Goal: Task Accomplishment & Management: Complete application form

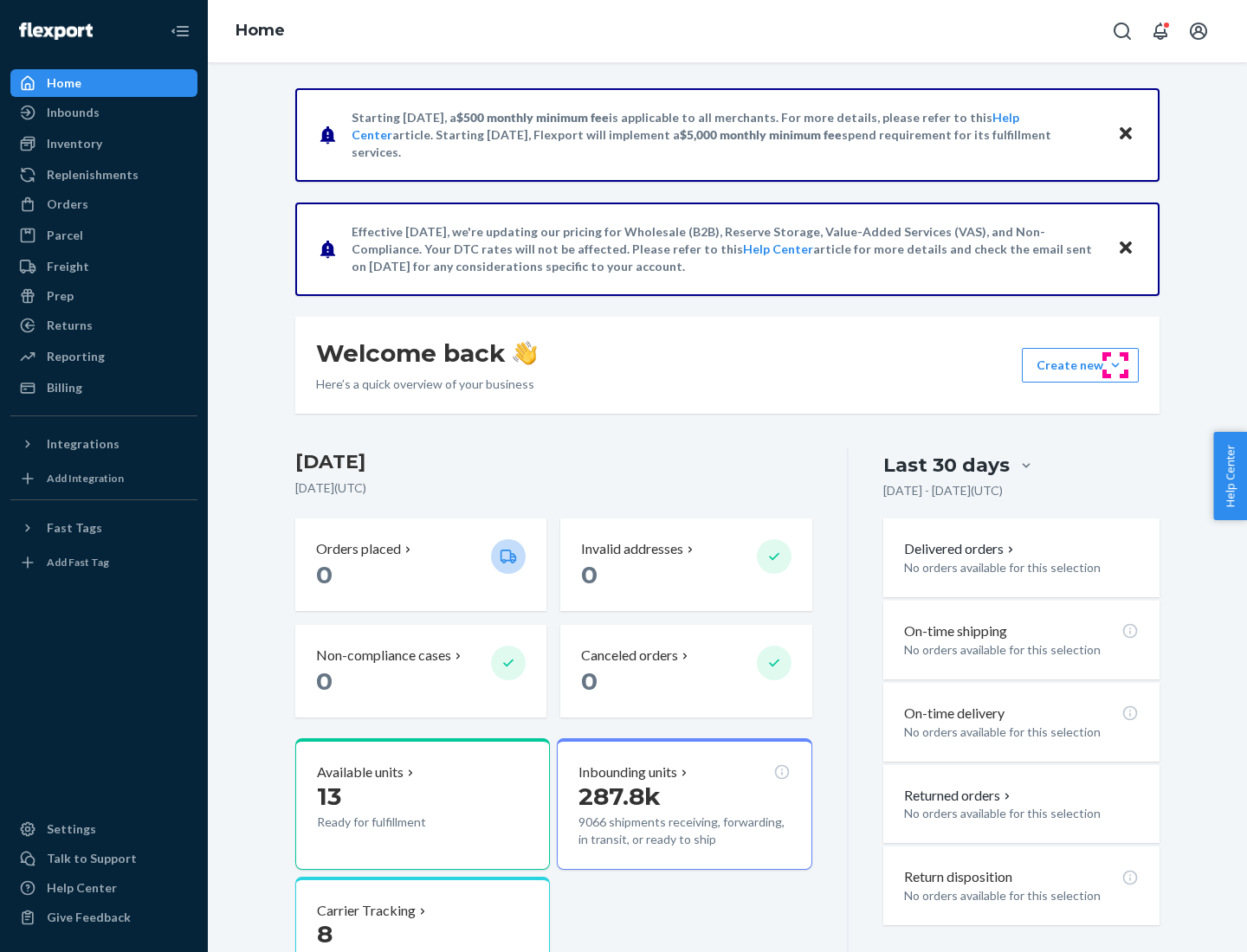
click at [1115, 365] on button "Create new Create new inbound Create new order Create new product" at bounding box center [1079, 364] width 116 height 34
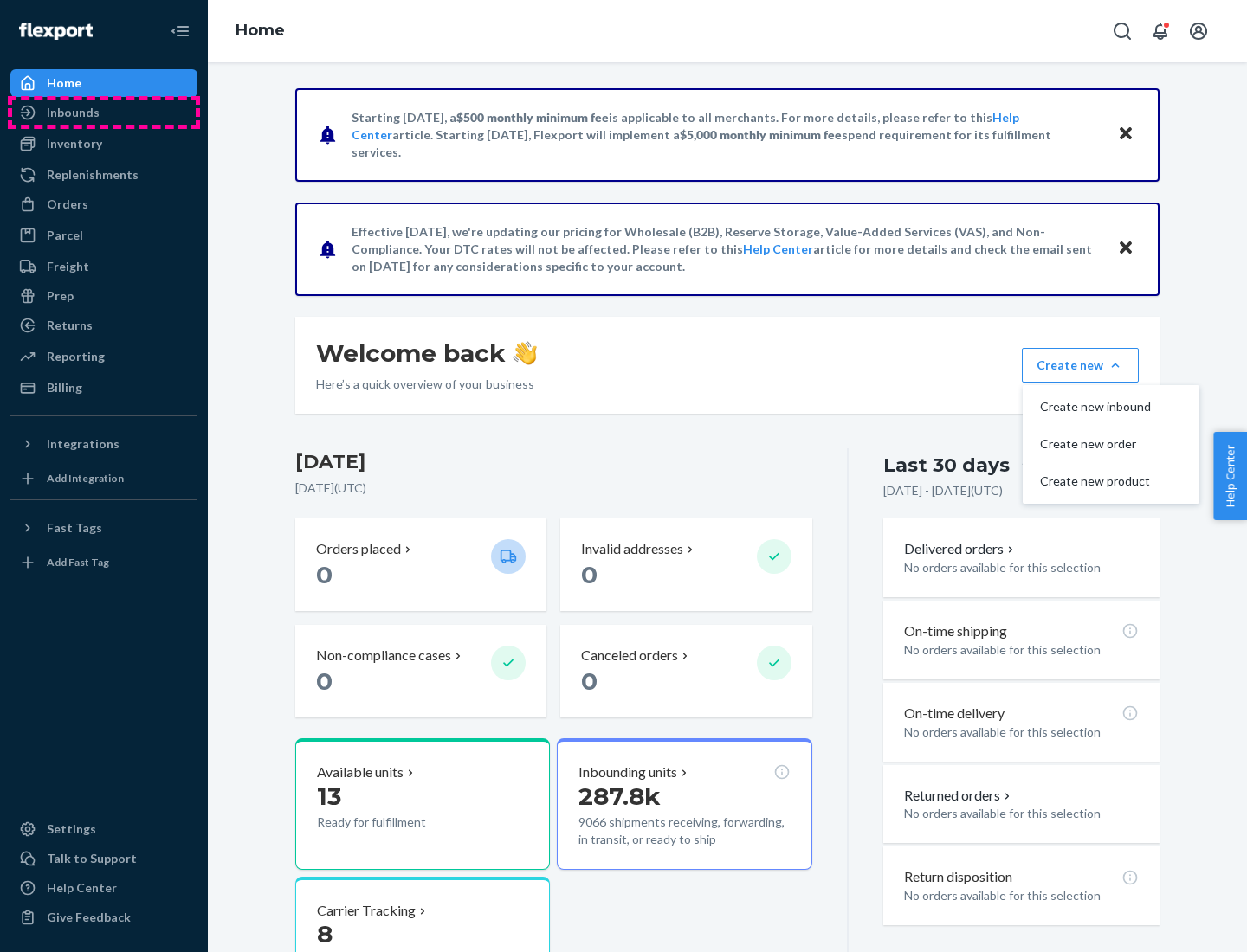
click at [103, 113] on div "Inbounds" at bounding box center [103, 113] width 184 height 24
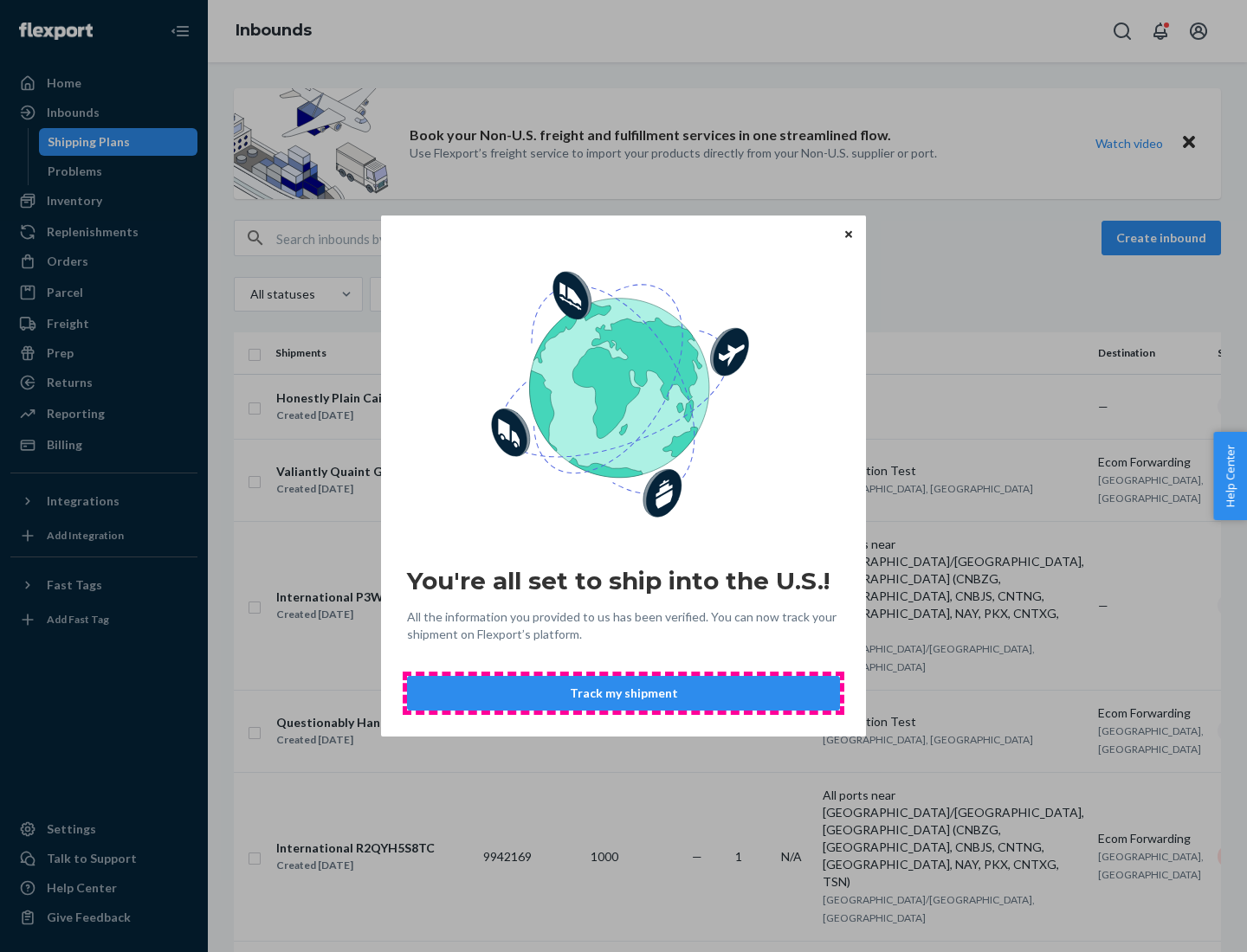
click at [624, 693] on button "Track my shipment" at bounding box center [624, 692] width 432 height 34
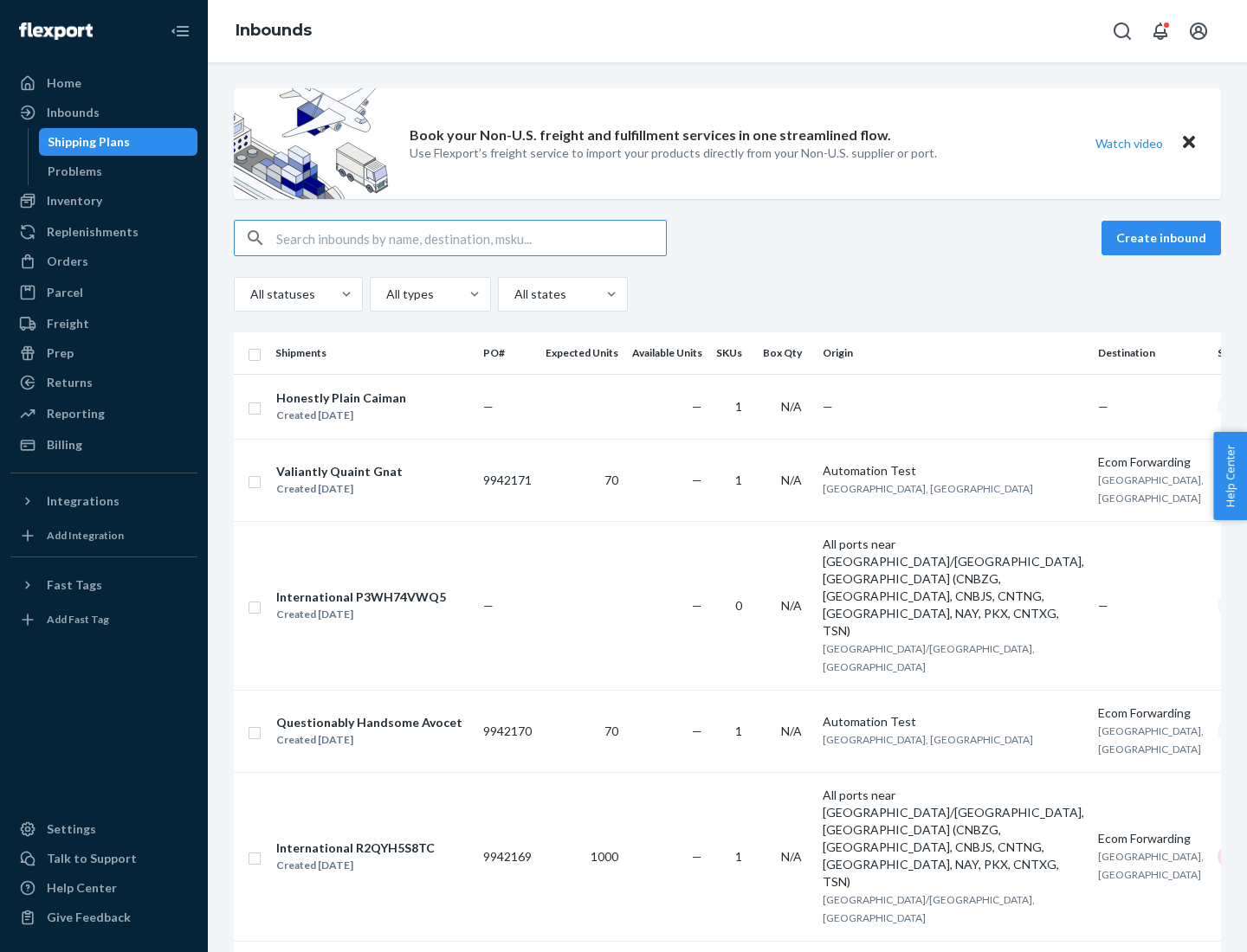
click at [1163, 238] on button "Create inbound" at bounding box center [1161, 238] width 119 height 34
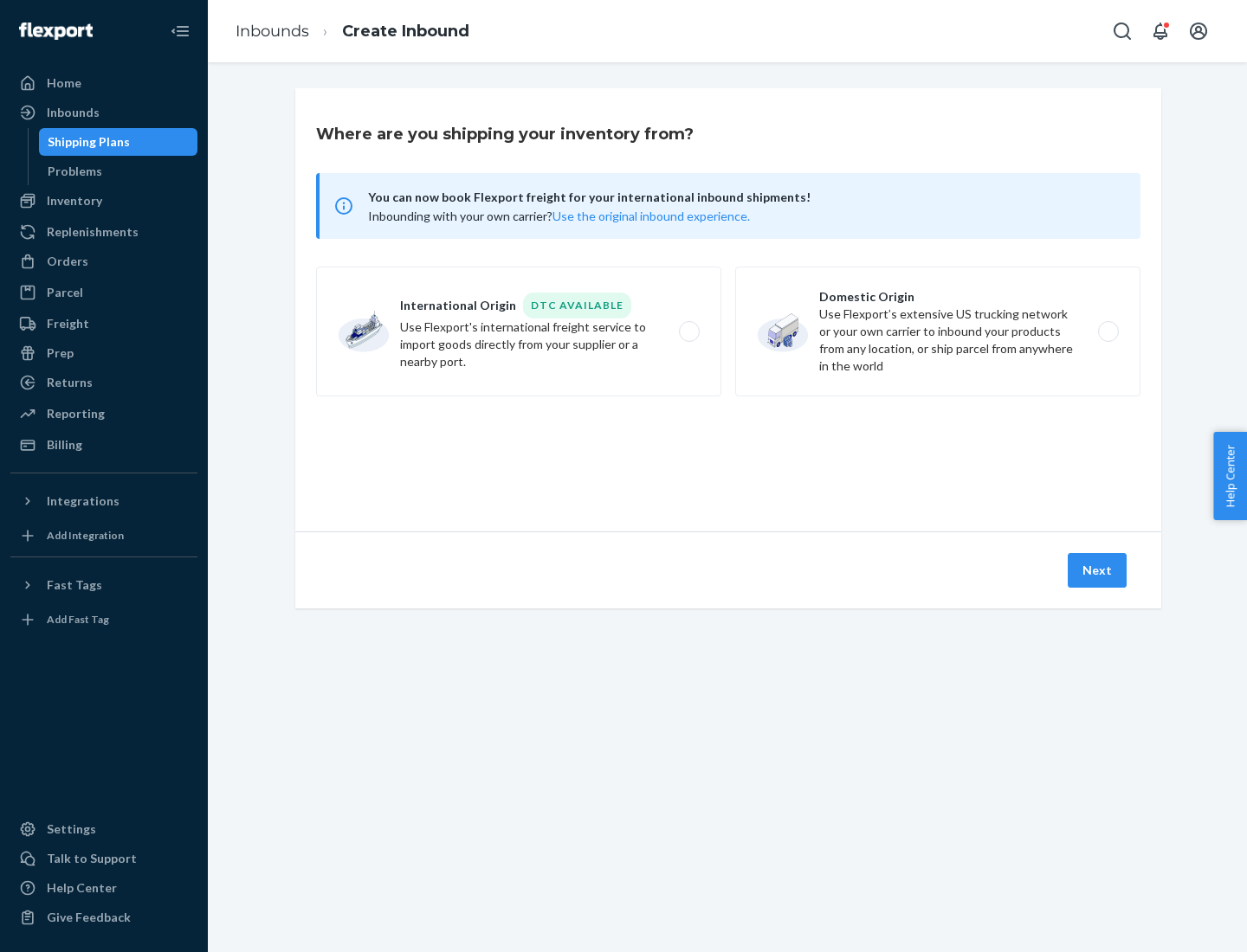
click at [518, 332] on label "International Origin DTC Available Use Flexport's international freight service…" at bounding box center [518, 331] width 405 height 129
click at [688, 332] on input "International Origin DTC Available Use Flexport's international freight service…" at bounding box center [693, 332] width 11 height 11
radio input "true"
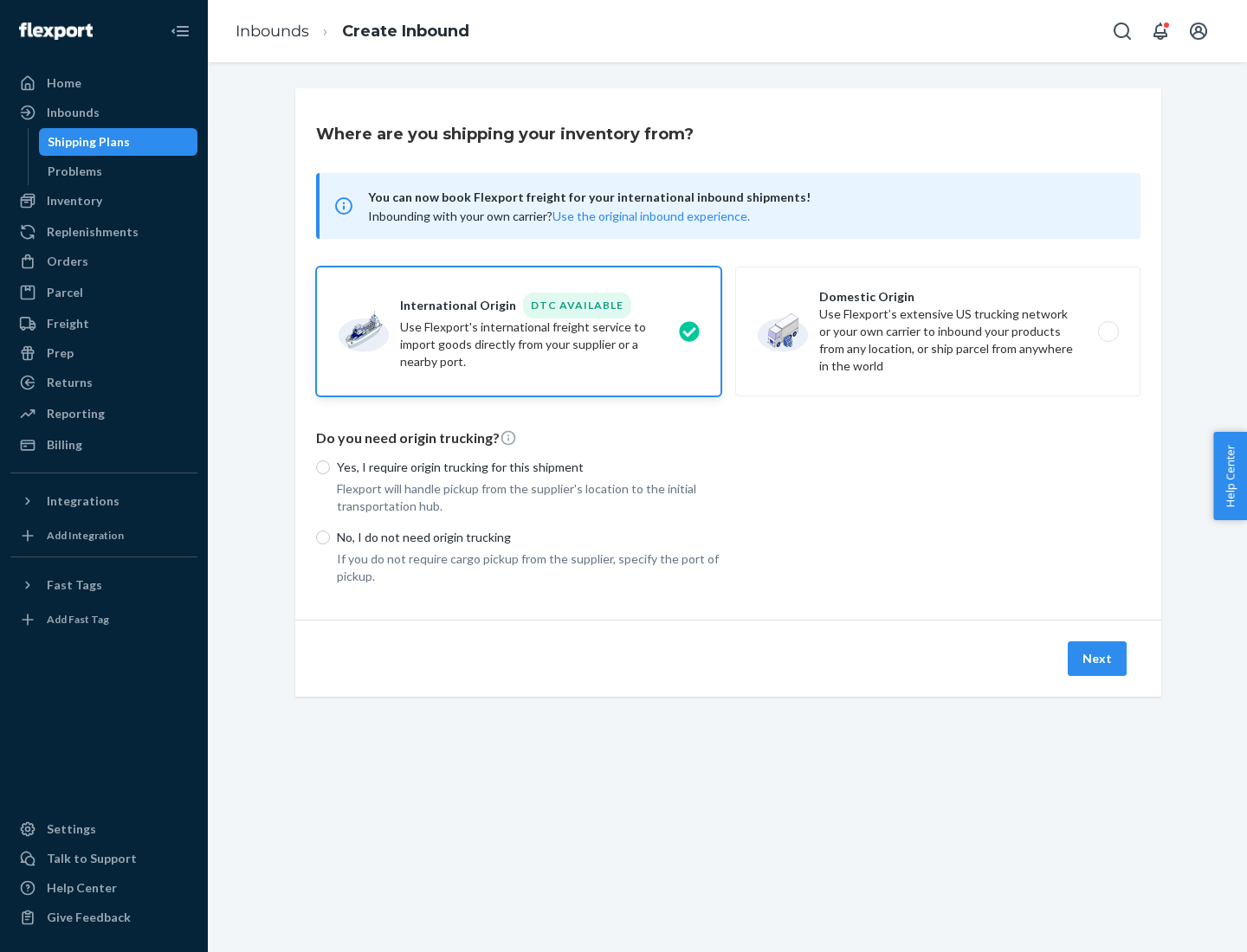
click at [529, 537] on p "No, I do not need origin trucking" at bounding box center [528, 537] width 384 height 18
click at [330, 537] on input "No, I do not need origin trucking" at bounding box center [322, 537] width 14 height 14
radio input "true"
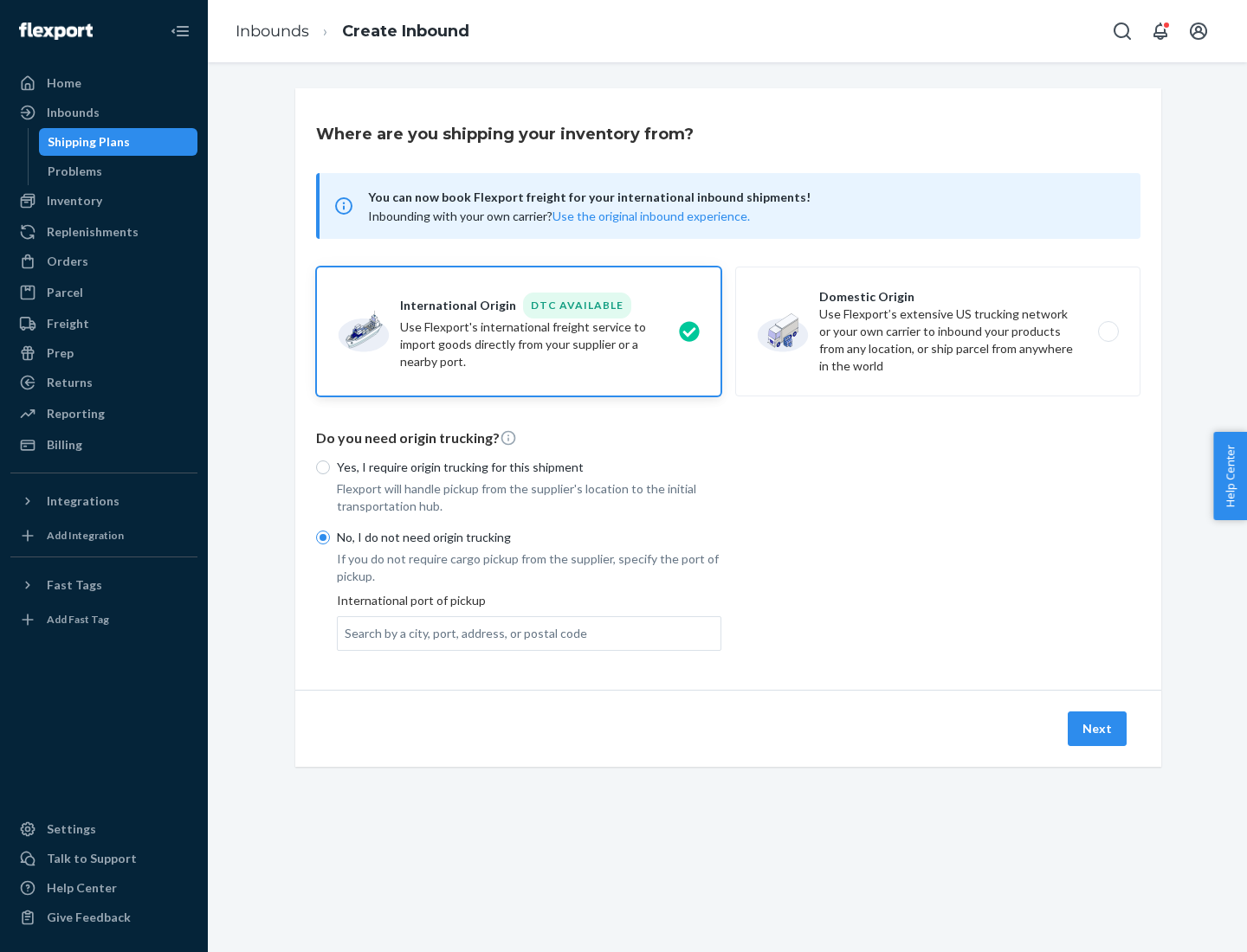
click at [461, 632] on div "Search by a city, port, address, or postal code" at bounding box center [466, 633] width 242 height 18
click at [347, 632] on input "Search by a city, port, address, or postal code" at bounding box center [346, 633] width 2 height 18
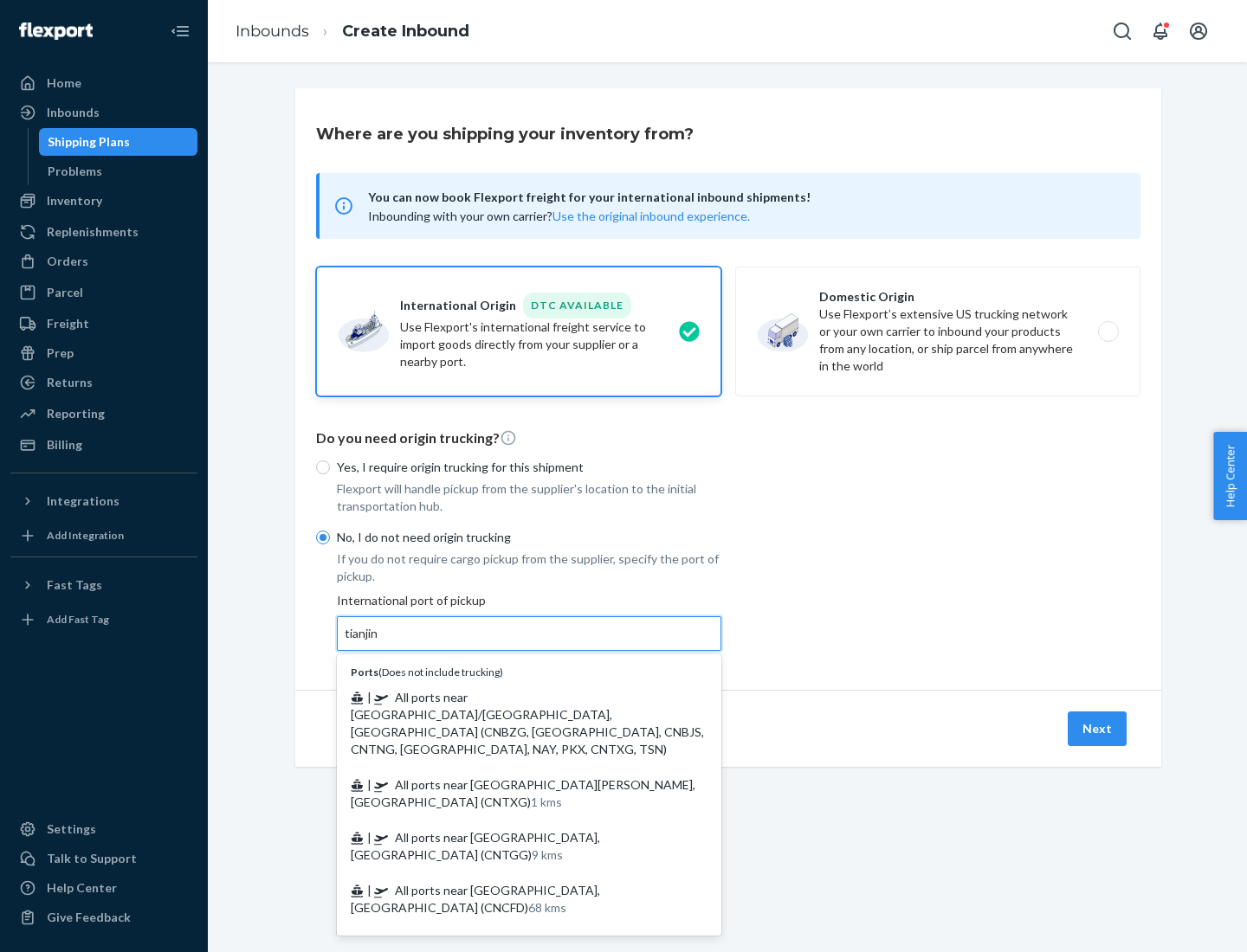
click at [512, 697] on span "| All ports near [GEOGRAPHIC_DATA]/[GEOGRAPHIC_DATA], [GEOGRAPHIC_DATA] (CNBZG,…" at bounding box center [527, 723] width 353 height 67
click at [380, 642] on input "tianjin" at bounding box center [363, 633] width 35 height 18
type input "All ports near [GEOGRAPHIC_DATA]/[GEOGRAPHIC_DATA], [GEOGRAPHIC_DATA] (CNBZG, […"
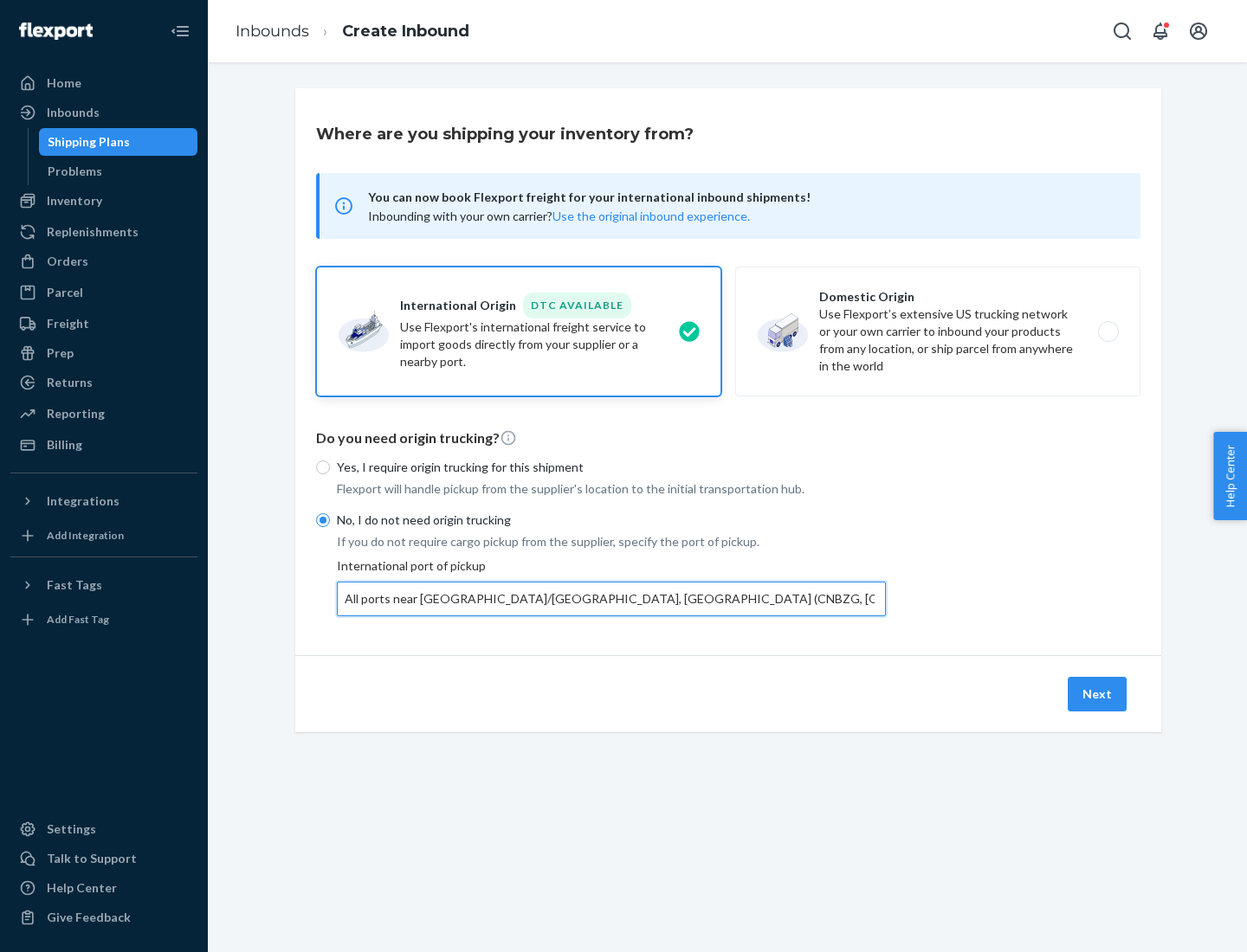
click at [1098, 693] on button "Next" at bounding box center [1096, 693] width 59 height 34
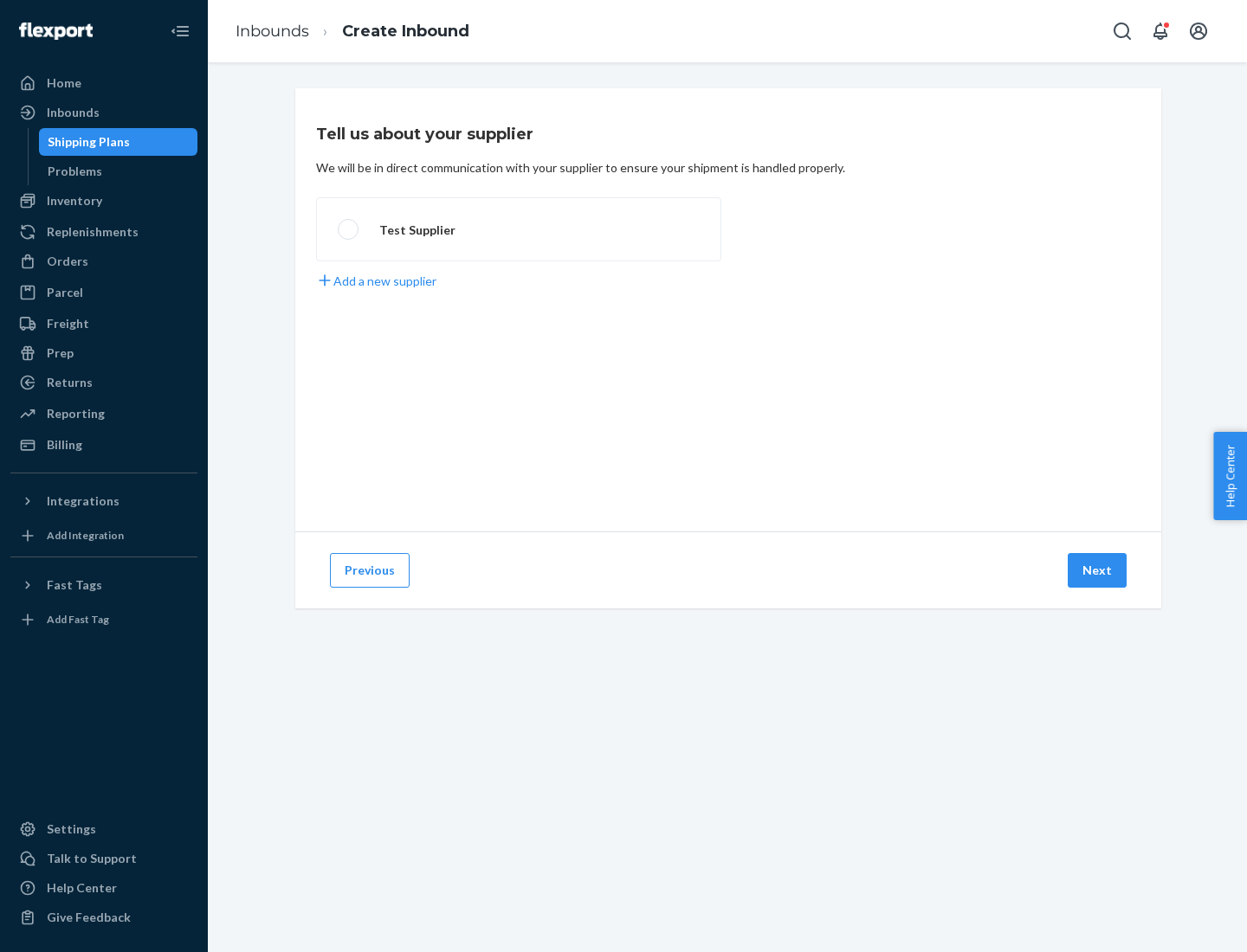
click at [518, 229] on label "Test Supplier" at bounding box center [518, 229] width 405 height 64
click at [349, 229] on input "Test Supplier" at bounding box center [343, 230] width 11 height 11
radio input "true"
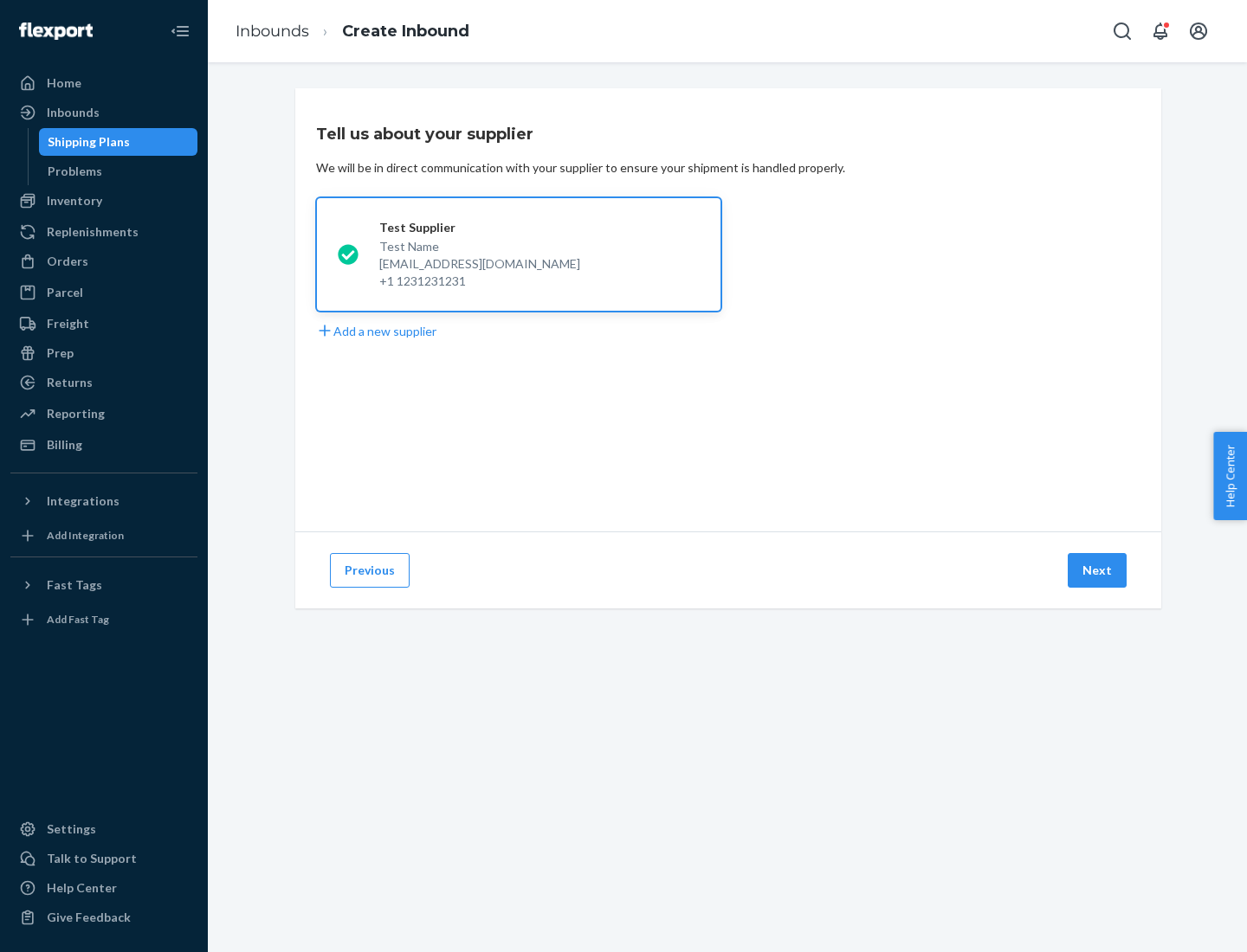
click at [1098, 570] on button "Next" at bounding box center [1096, 570] width 59 height 34
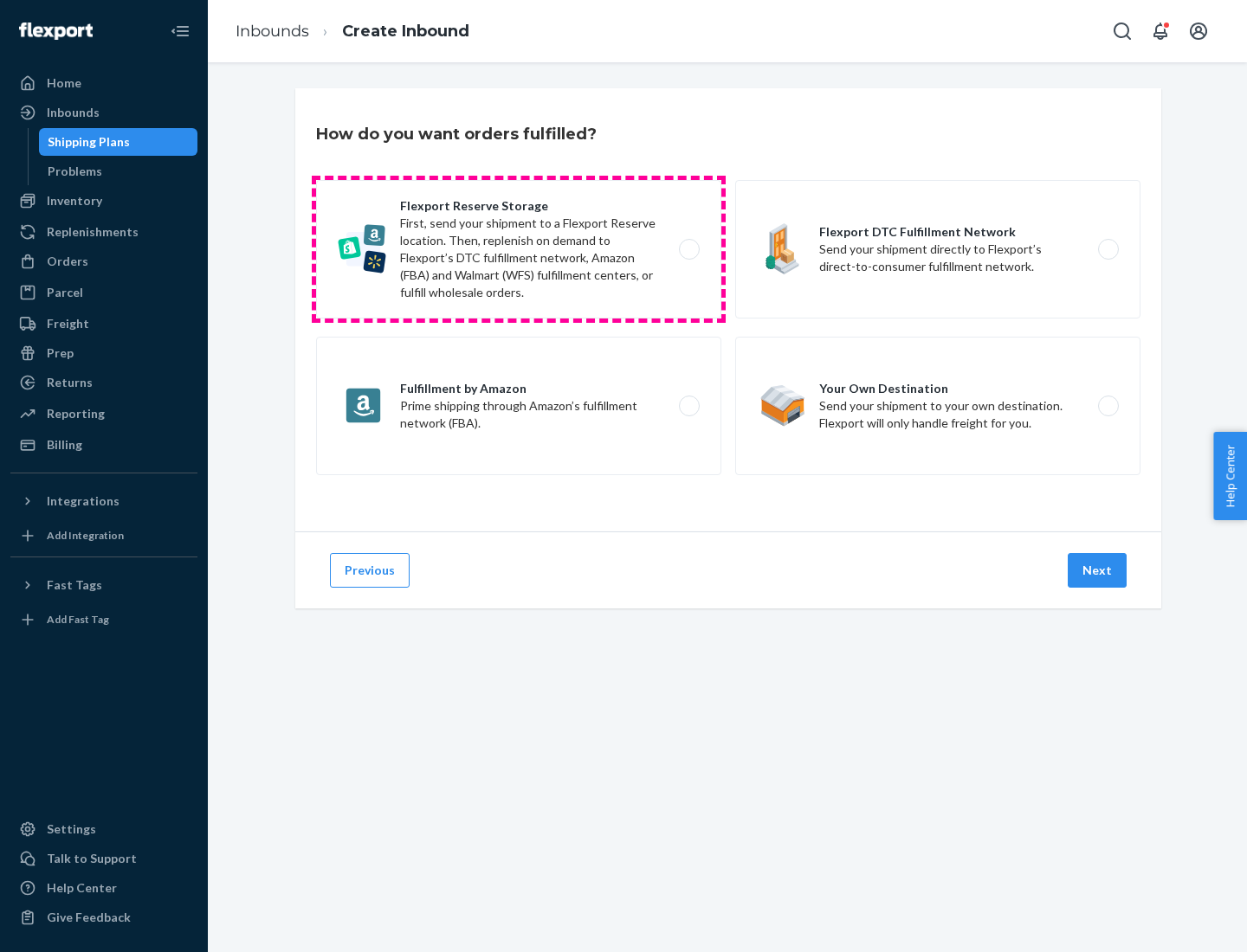
click at [518, 250] on label "Flexport Reserve Storage First, send your shipment to a Flexport Reserve locati…" at bounding box center [518, 249] width 405 height 139
click at [688, 250] on input "Flexport Reserve Storage First, send your shipment to a Flexport Reserve locati…" at bounding box center [693, 250] width 11 height 11
radio input "true"
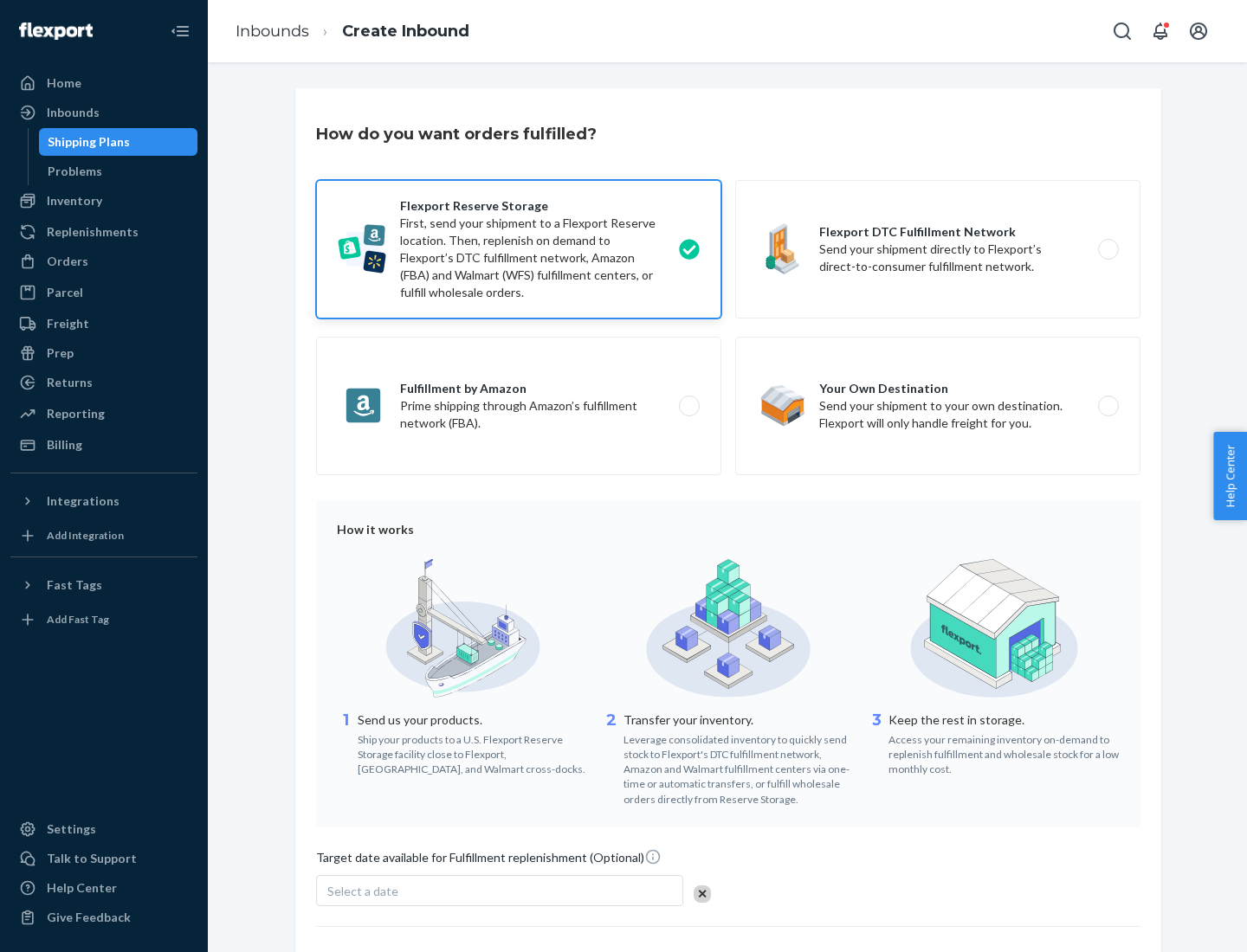
scroll to position [142, 0]
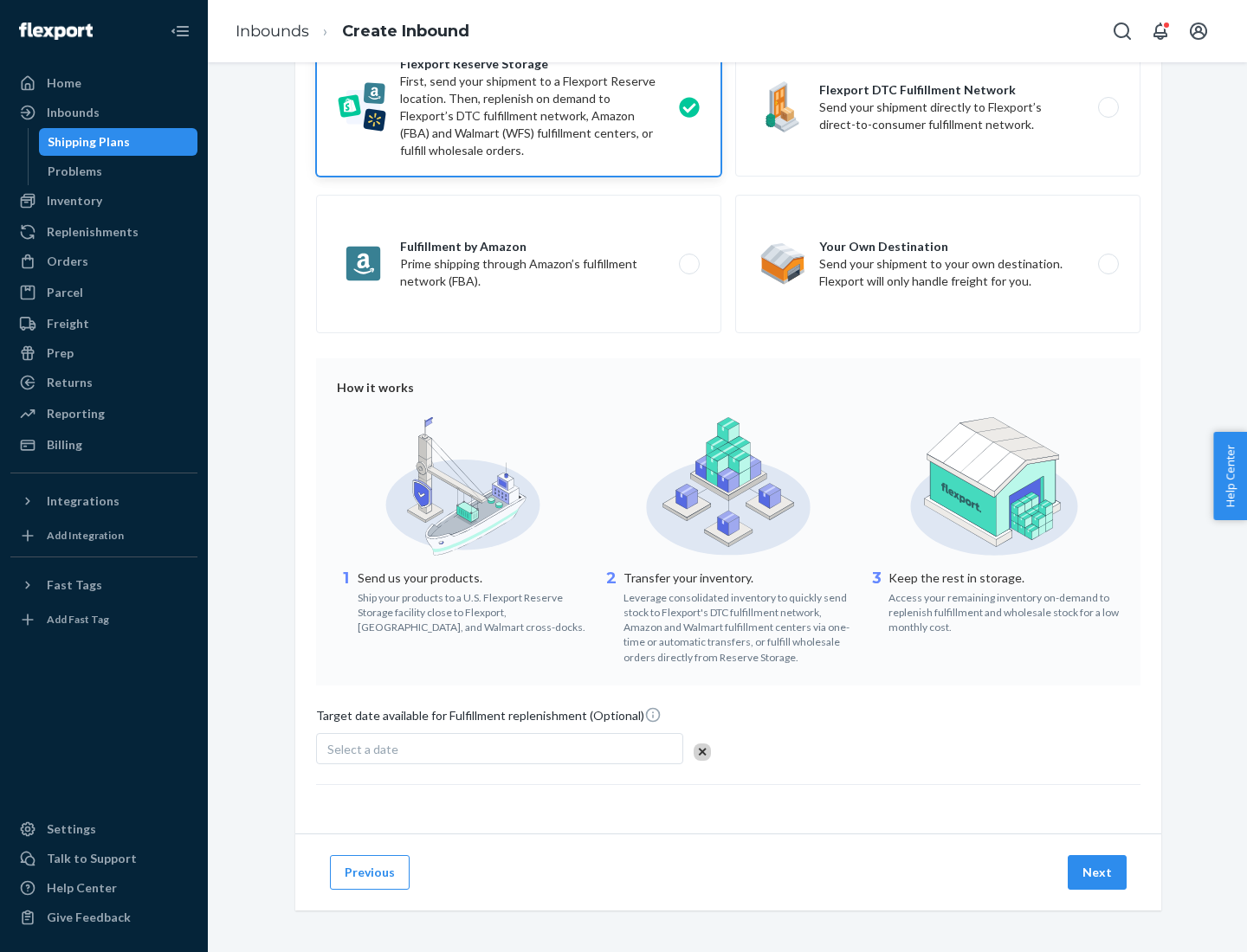
click at [1098, 871] on button "Next" at bounding box center [1096, 872] width 59 height 34
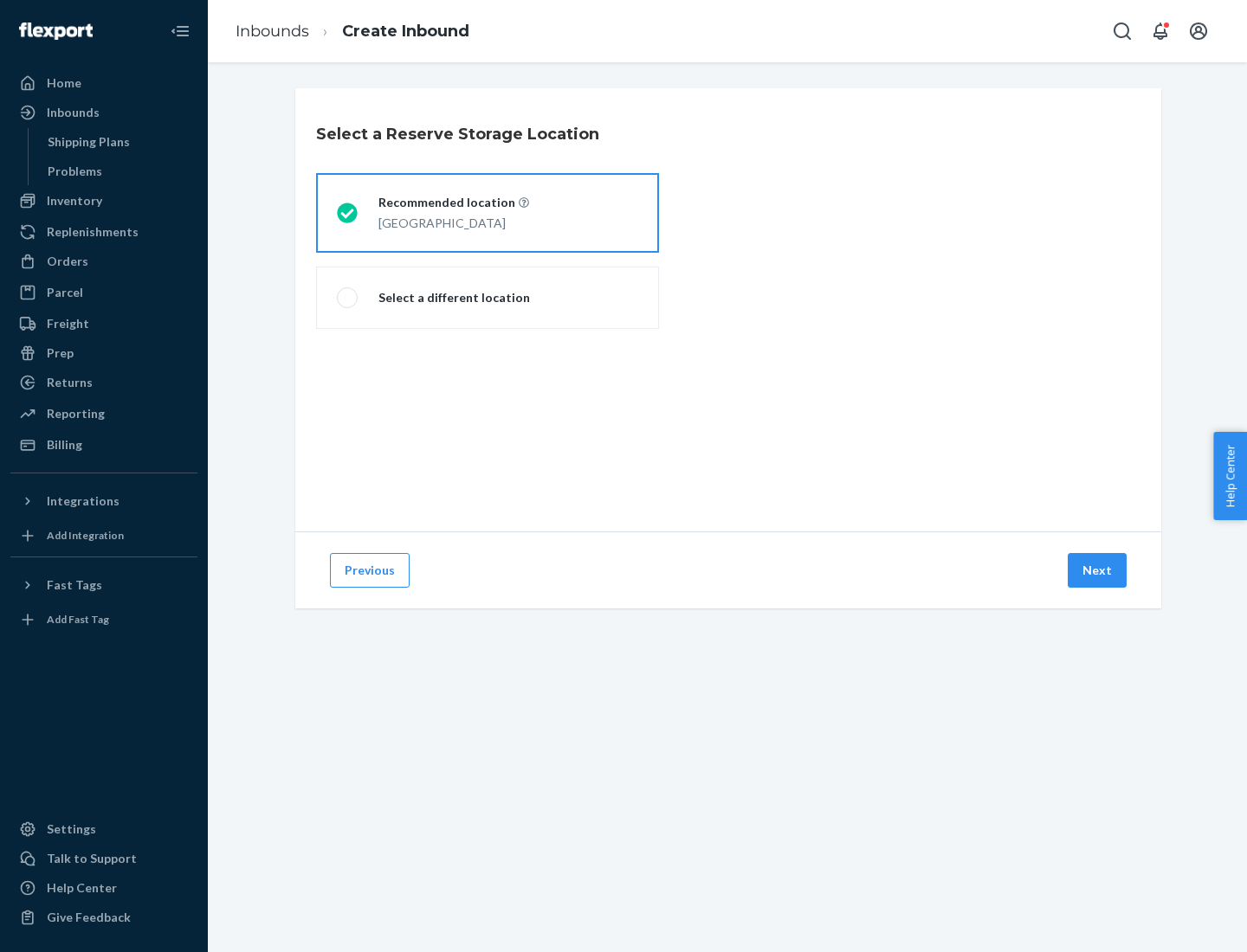
click at [487, 213] on div "[GEOGRAPHIC_DATA]" at bounding box center [454, 222] width 151 height 20
click at [348, 213] on input "Recommended location [GEOGRAPHIC_DATA]" at bounding box center [342, 213] width 11 height 11
click at [1098, 570] on button "Next" at bounding box center [1096, 570] width 59 height 34
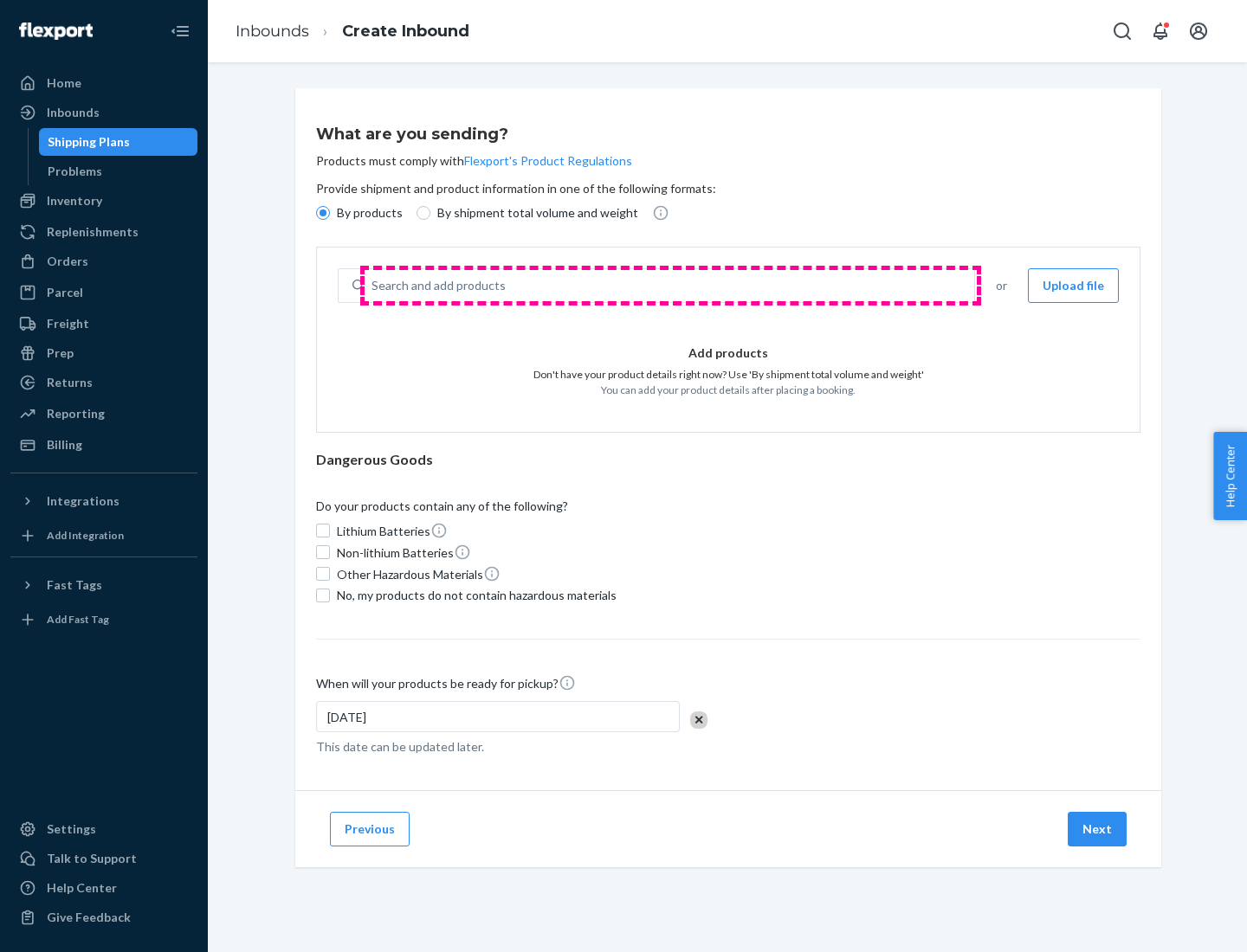
click at [670, 286] on div "Search and add products" at bounding box center [669, 285] width 610 height 31
click at [373, 286] on input "Search and add products" at bounding box center [373, 285] width 2 height 18
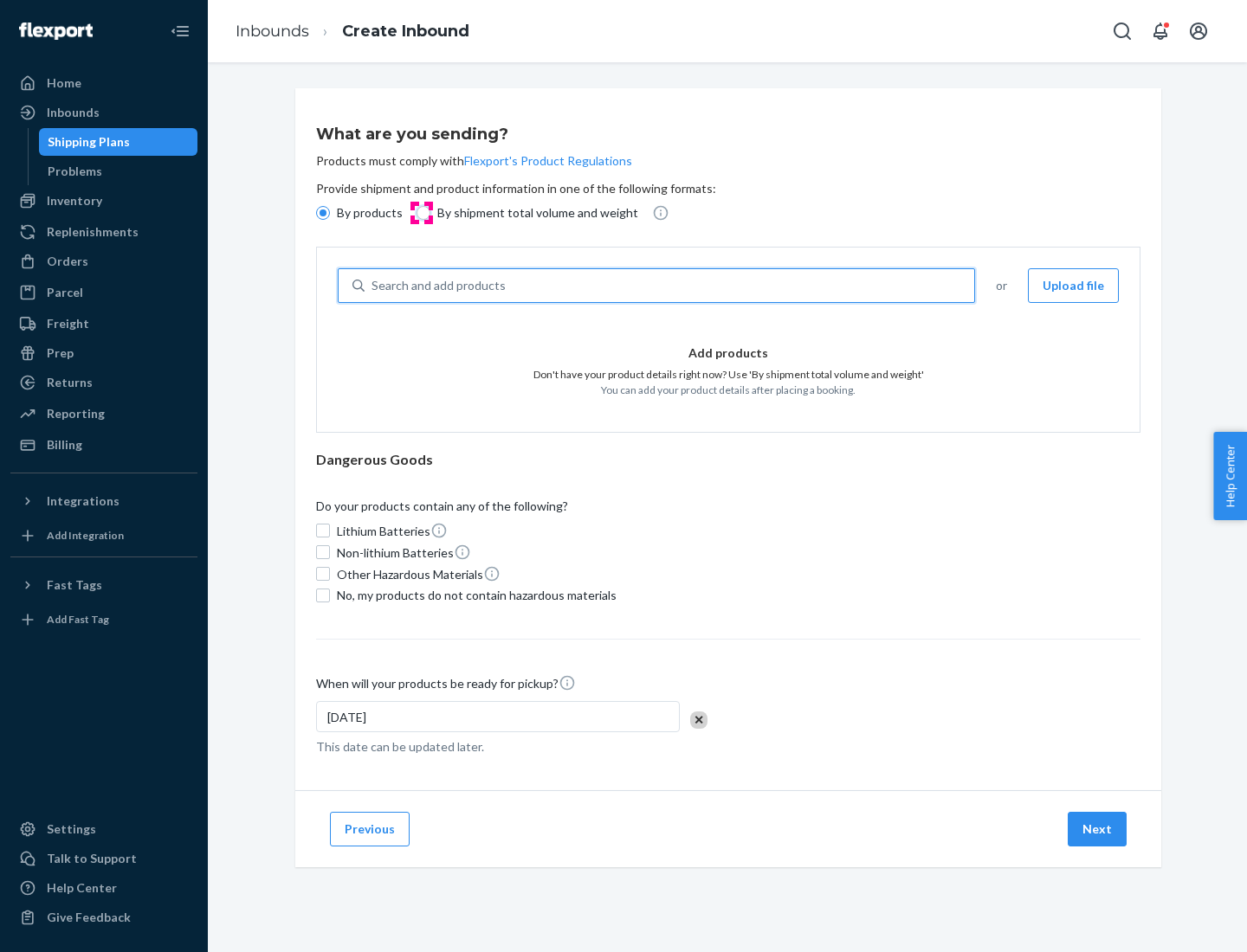
click at [420, 213] on input "By shipment total volume and weight" at bounding box center [423, 212] width 14 height 14
radio input "true"
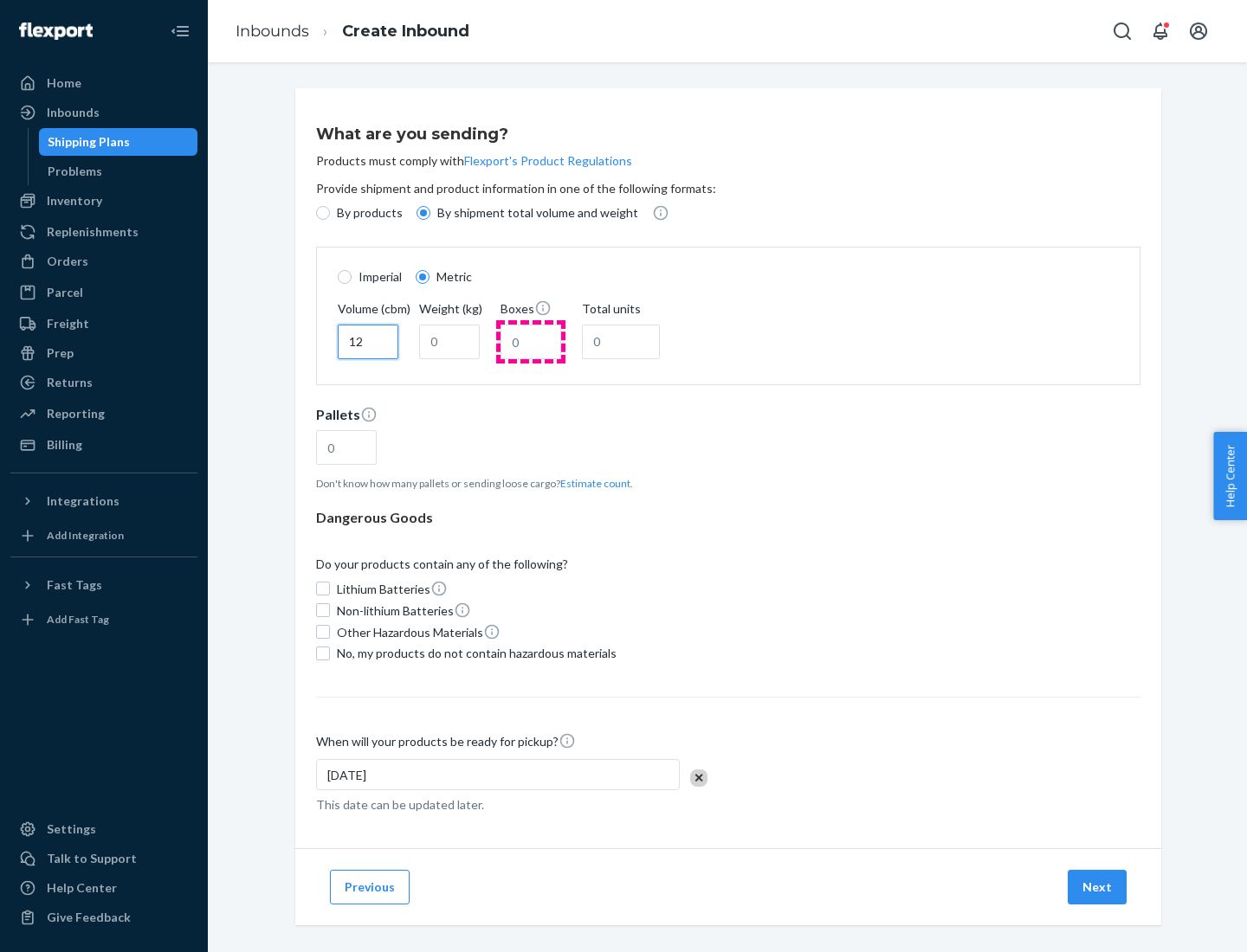
type input "12"
type input "22"
type input "222"
type input "121"
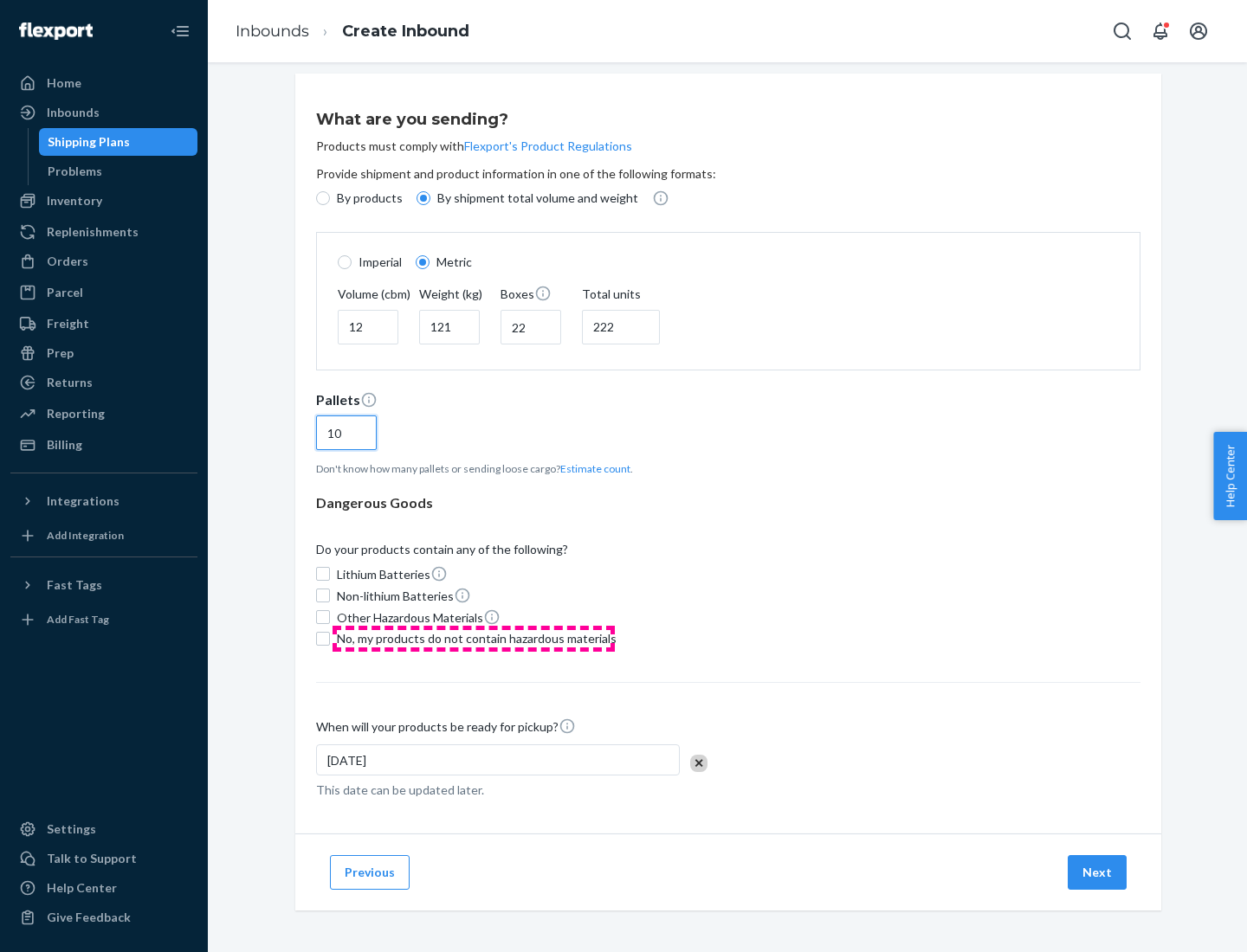
type input "10"
click at [473, 638] on span "No, my products do not contain hazardous materials" at bounding box center [476, 638] width 280 height 18
click at [330, 638] on input "No, my products do not contain hazardous materials" at bounding box center [322, 638] width 14 height 14
checkbox input "true"
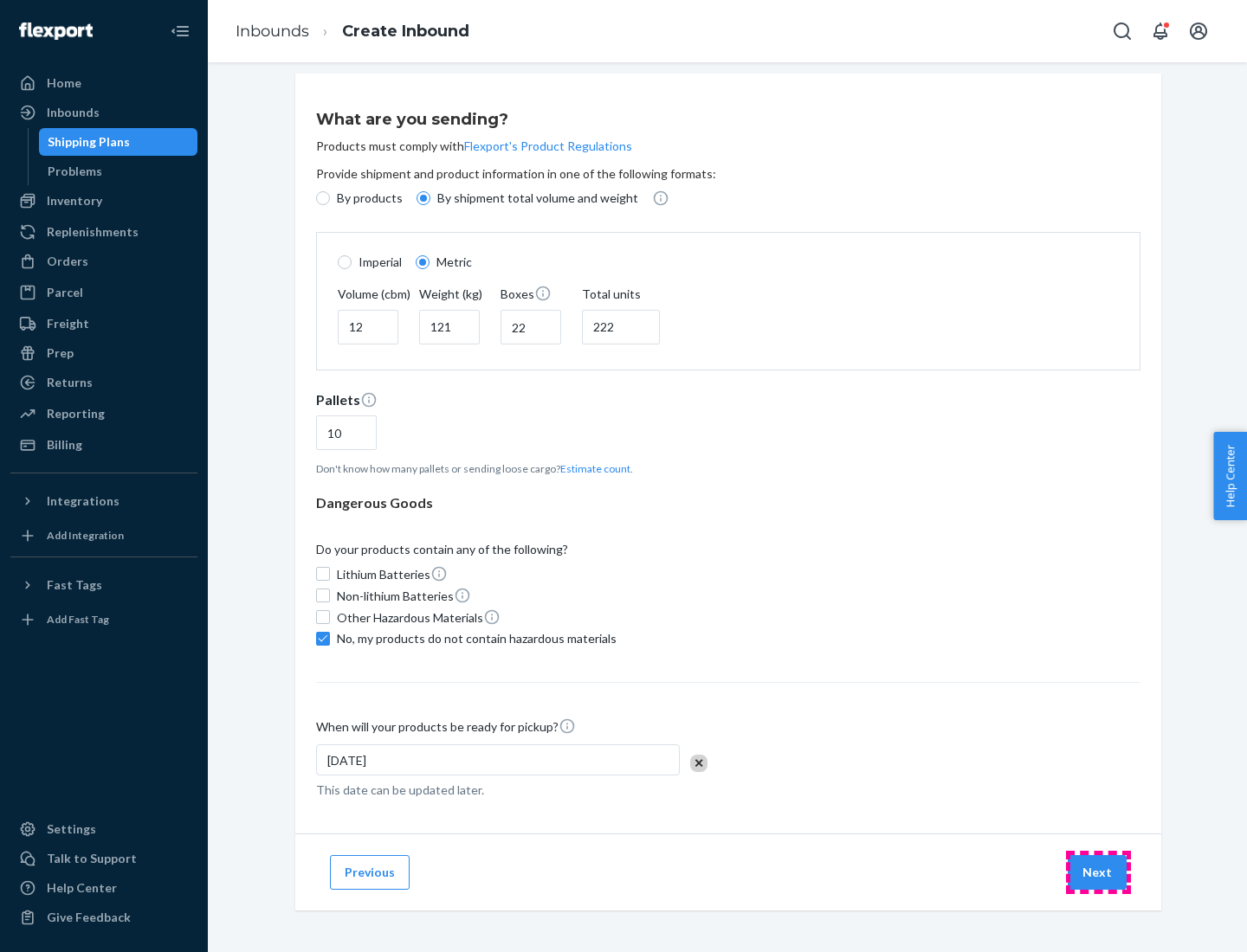
click at [1098, 871] on button "Next" at bounding box center [1096, 872] width 59 height 34
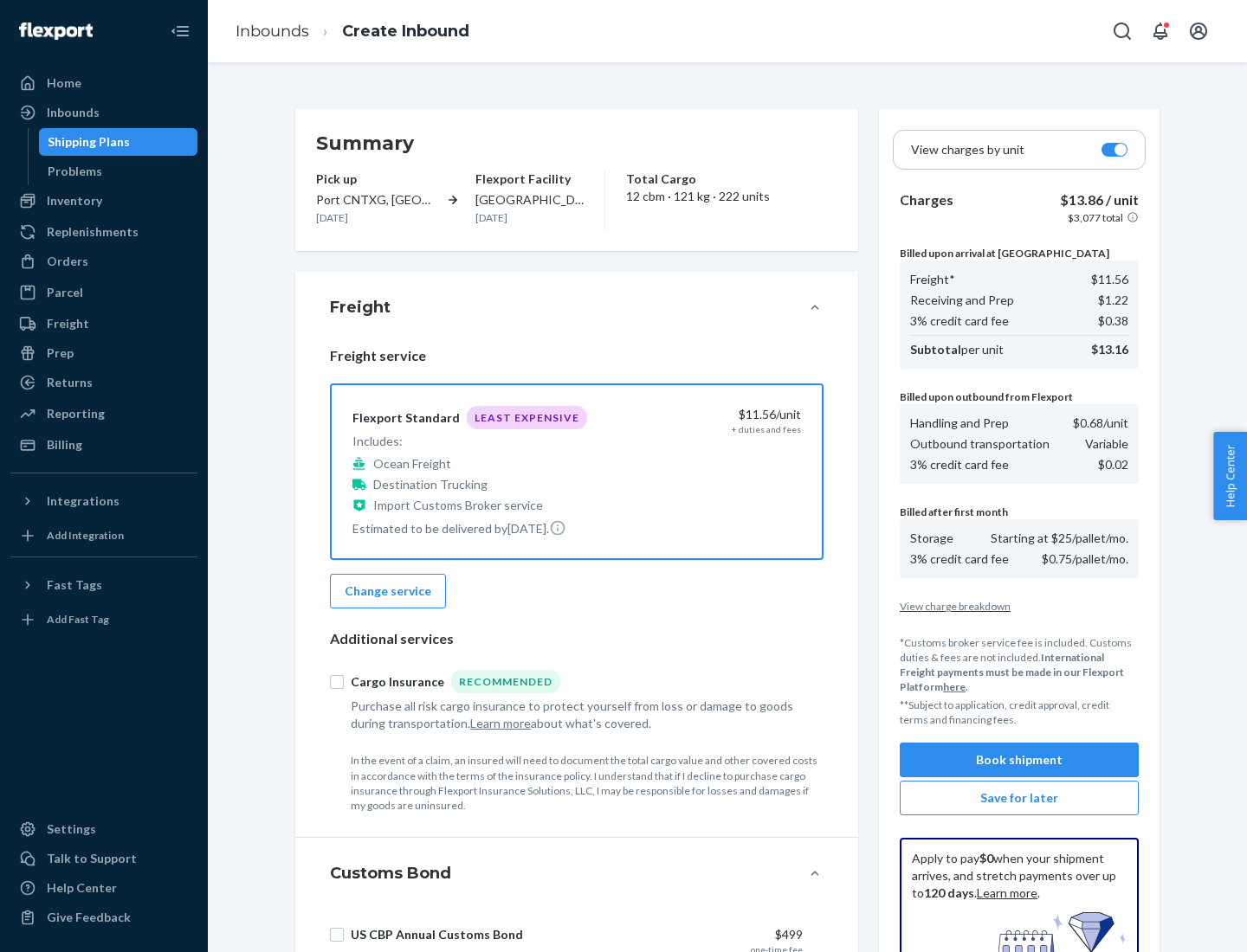
scroll to position [252, 0]
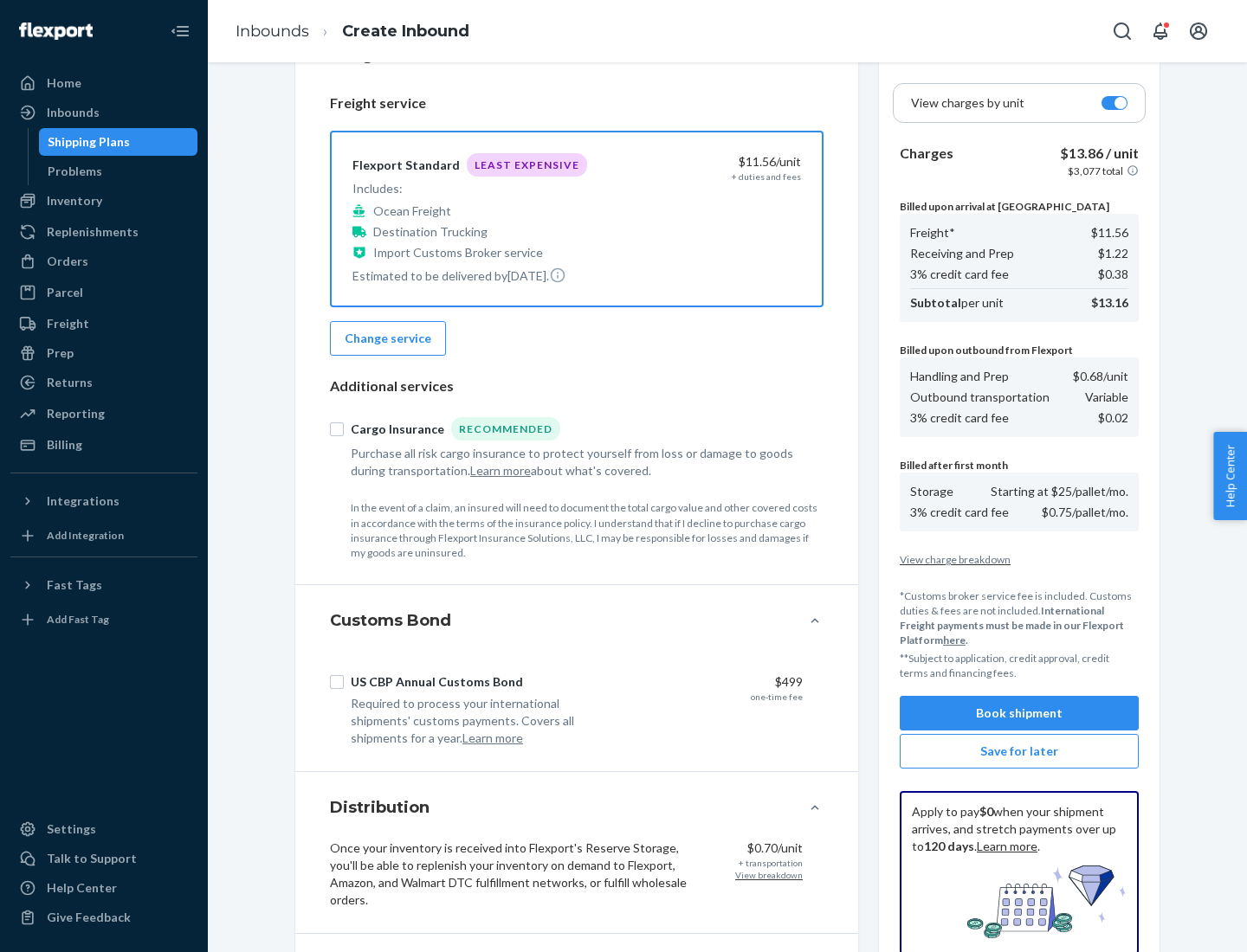
click at [1019, 713] on button "Book shipment" at bounding box center [1019, 713] width 239 height 34
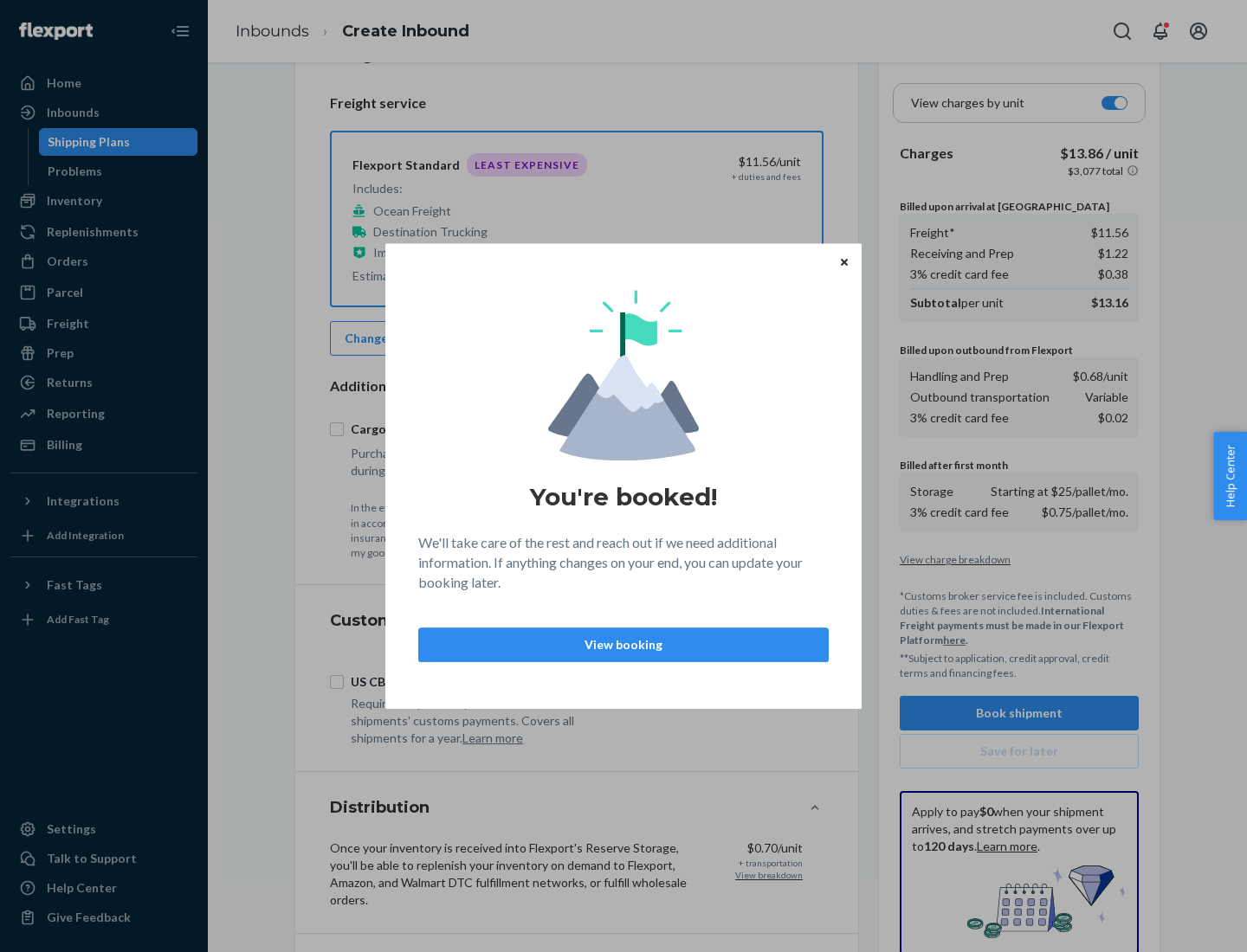
click at [624, 644] on p "View booking" at bounding box center [623, 645] width 381 height 18
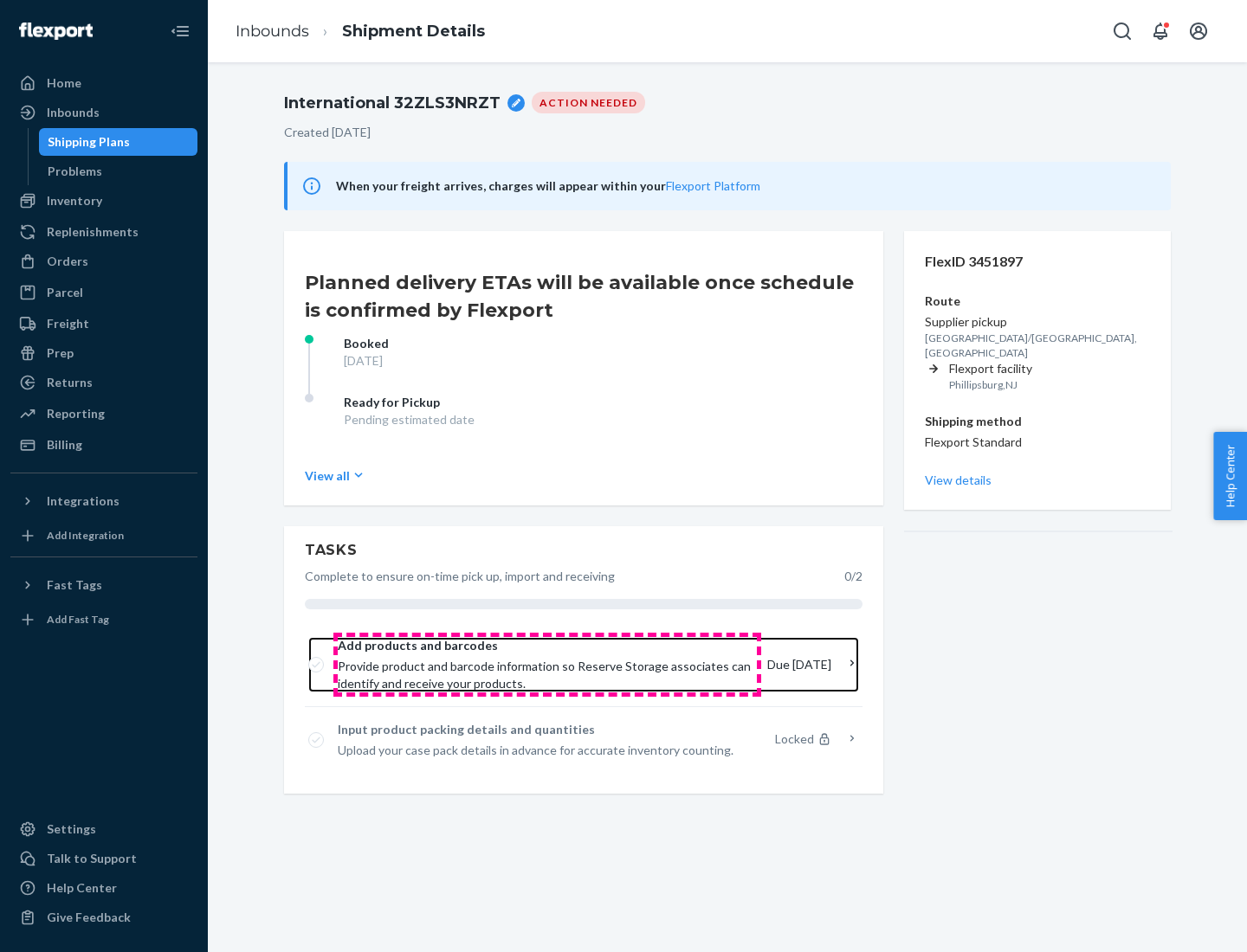
click at [547, 664] on span "Provide product and barcode information so Reserve Storage associates can ident…" at bounding box center [545, 674] width 416 height 34
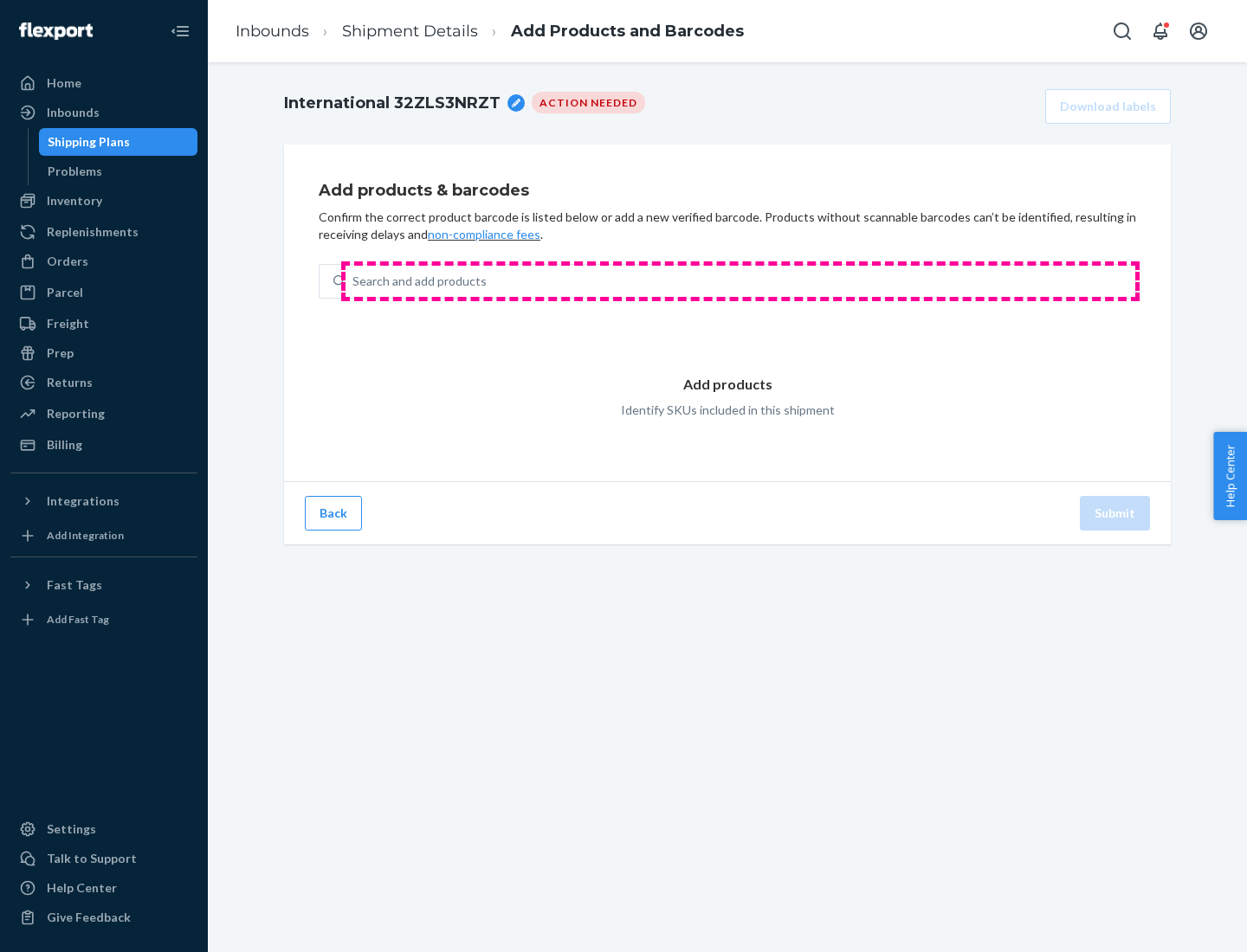
click at [740, 281] on div "Search and add products" at bounding box center [740, 280] width 789 height 31
click at [354, 281] on input "Search and add products" at bounding box center [353, 281] width 2 height 18
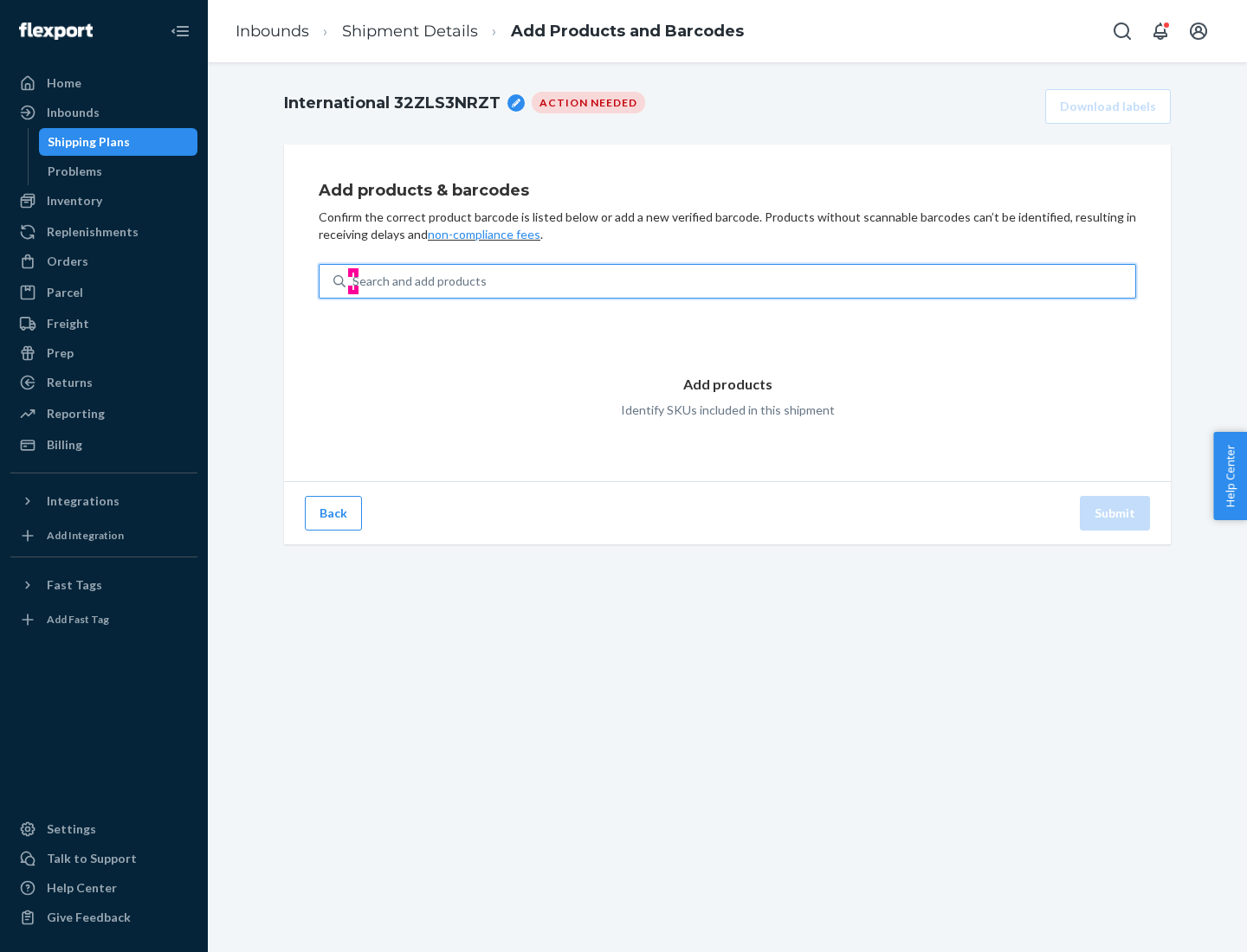
type input "test"
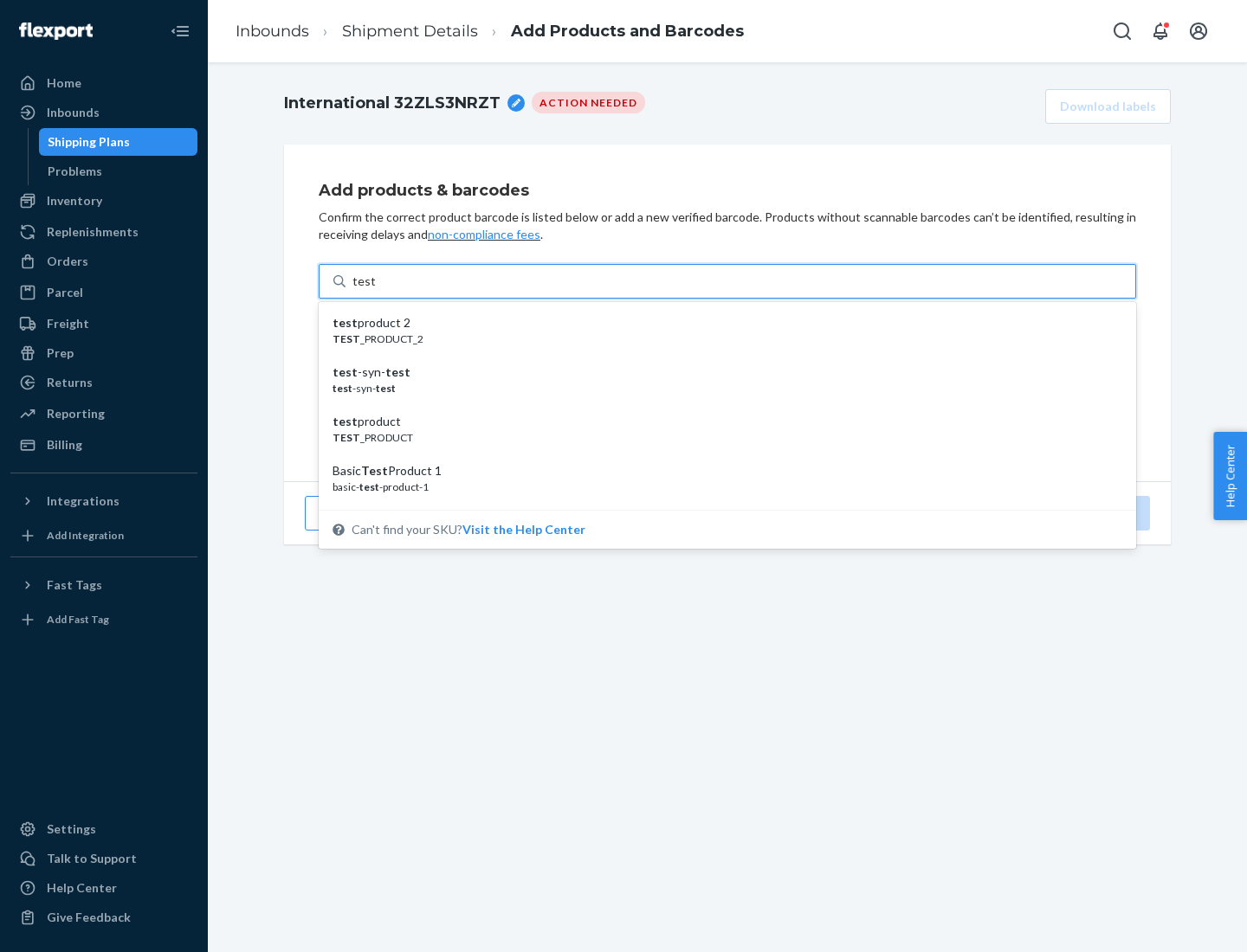
scroll to position [65, 0]
click at [720, 406] on div "Basic Test Product 1" at bounding box center [720, 405] width 775 height 18
click at [375, 290] on input "test" at bounding box center [363, 281] width 22 height 18
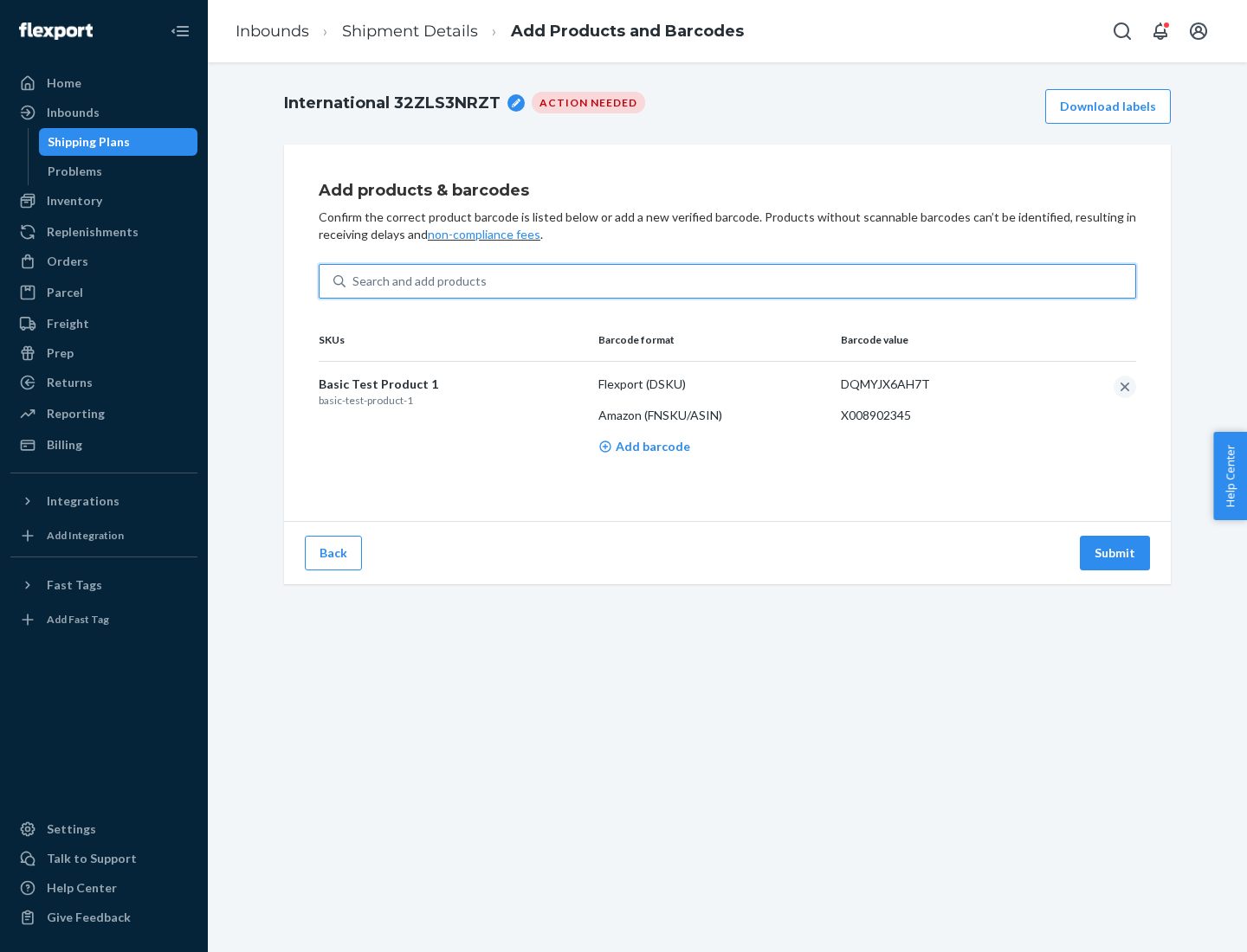
click at [1115, 552] on button "Submit" at bounding box center [1114, 552] width 70 height 34
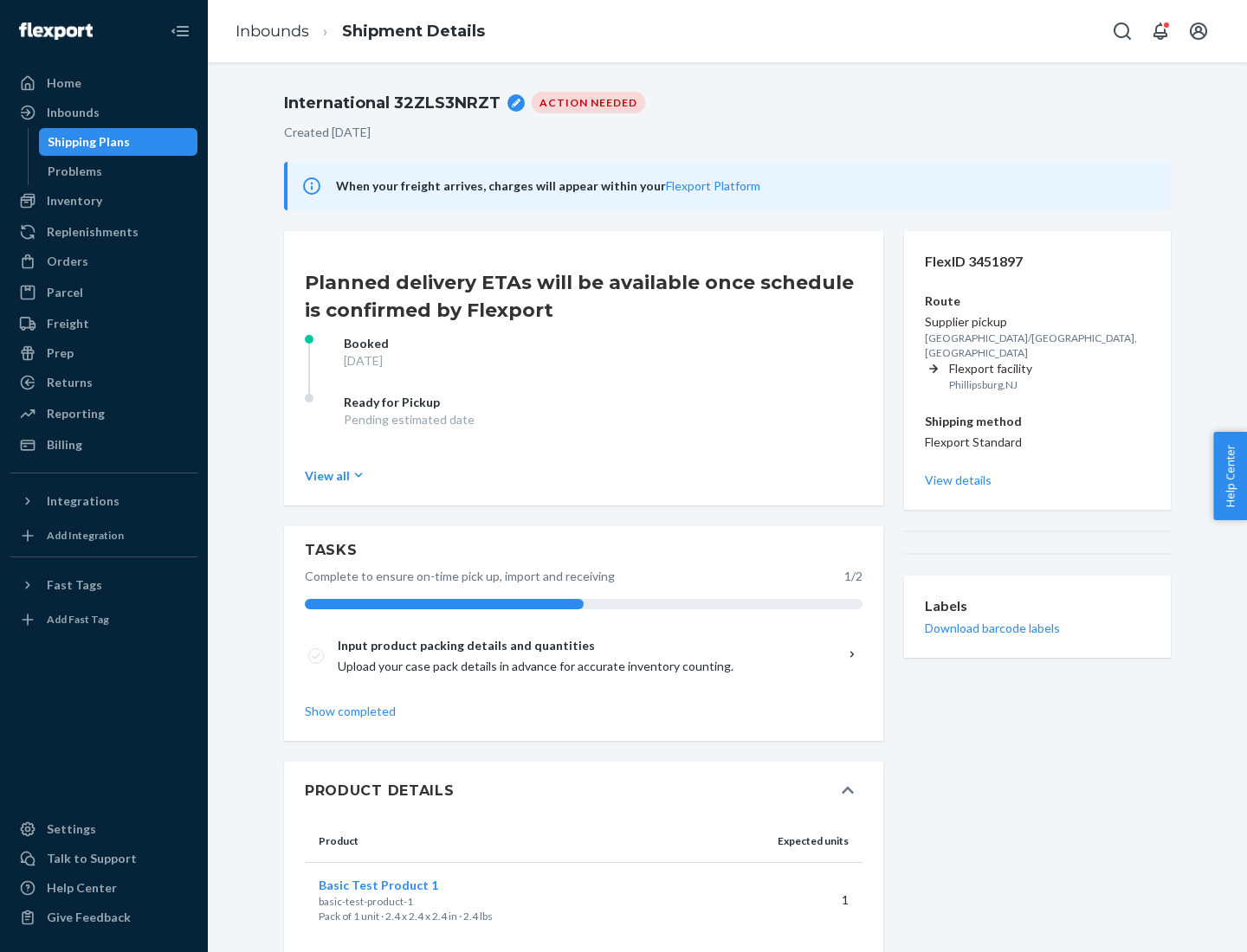
scroll to position [31, 0]
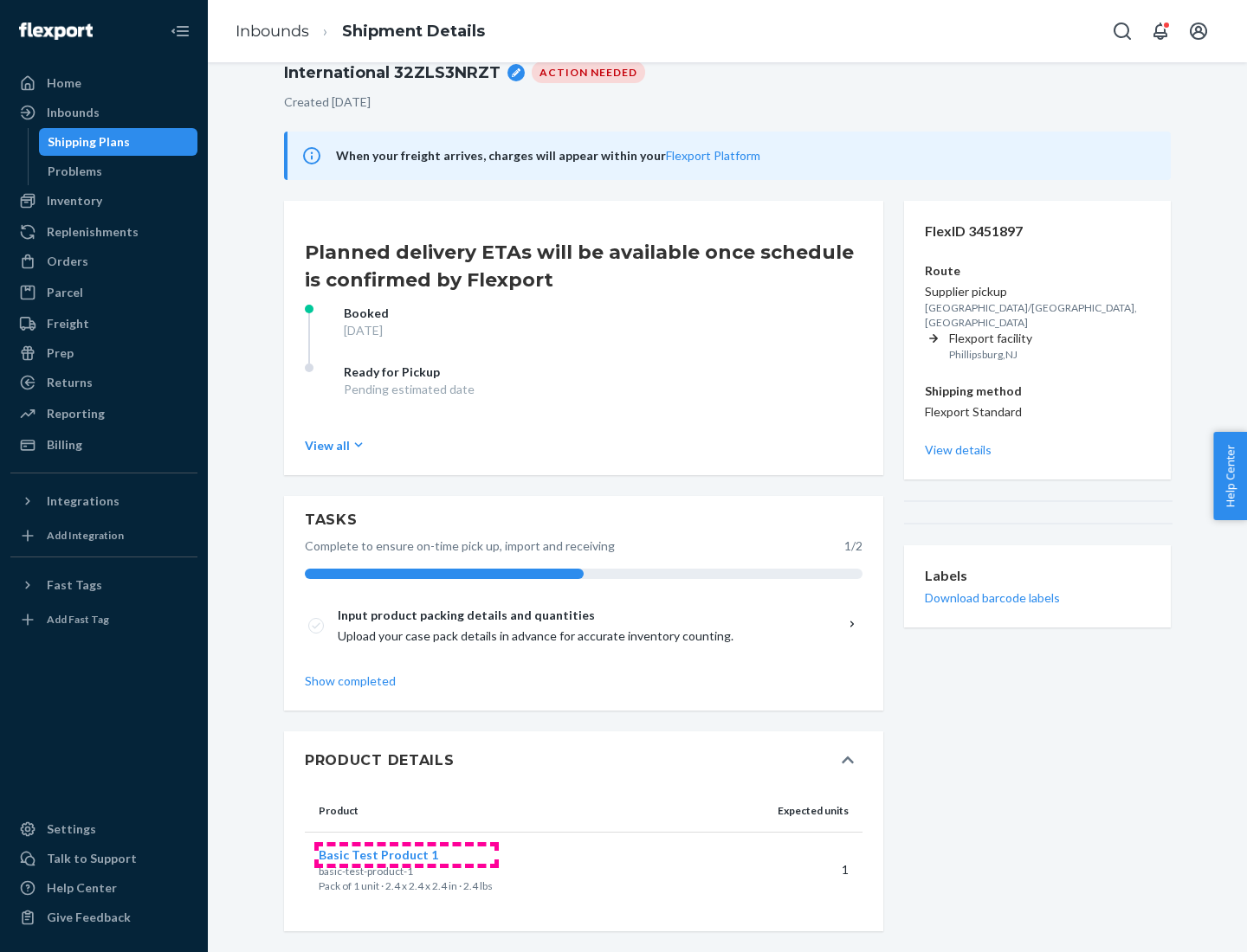
click at [406, 854] on span "Basic Test Product 1" at bounding box center [378, 854] width 119 height 15
